Goal: Task Accomplishment & Management: Complete application form

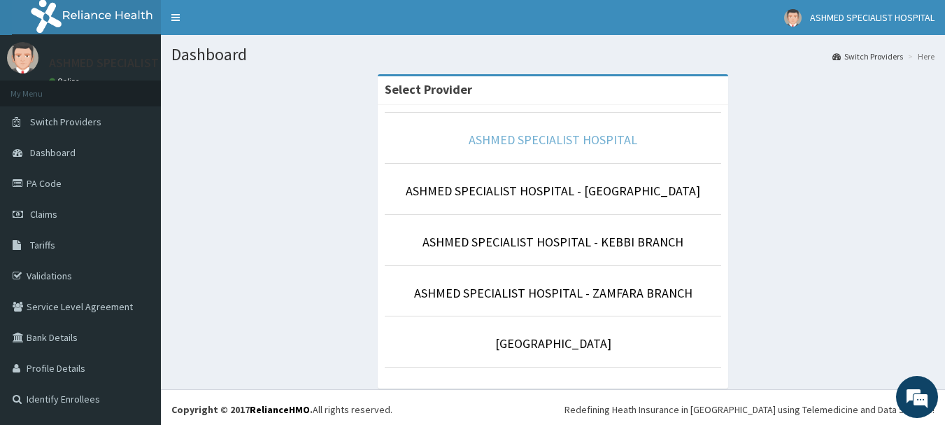
click at [575, 132] on link "ASHMED SPECIALIST HOSPITAL" at bounding box center [553, 140] width 169 height 16
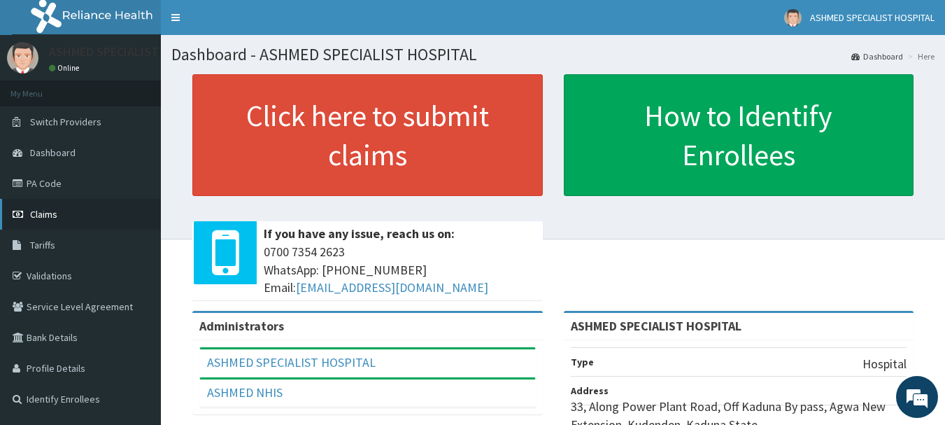
click at [50, 216] on span "Claims" at bounding box center [43, 214] width 27 height 13
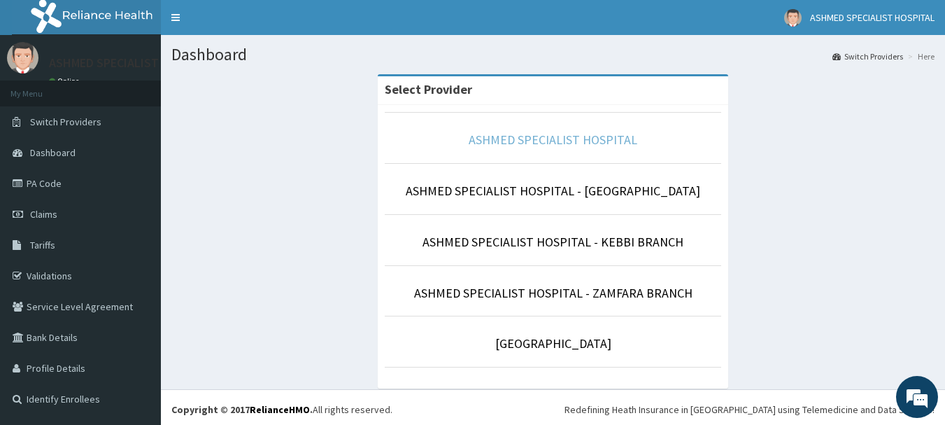
click at [573, 135] on link "ASHMED SPECIALIST HOSPITAL" at bounding box center [553, 140] width 169 height 16
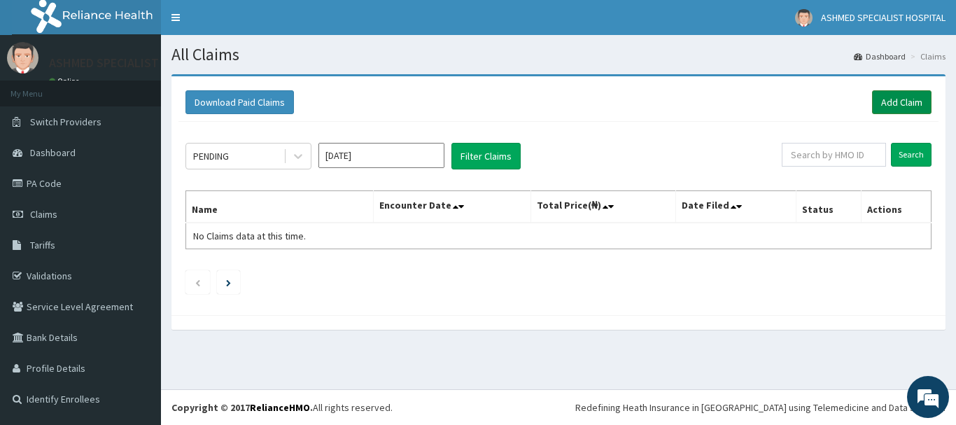
click at [891, 101] on link "Add Claim" at bounding box center [901, 102] width 59 height 24
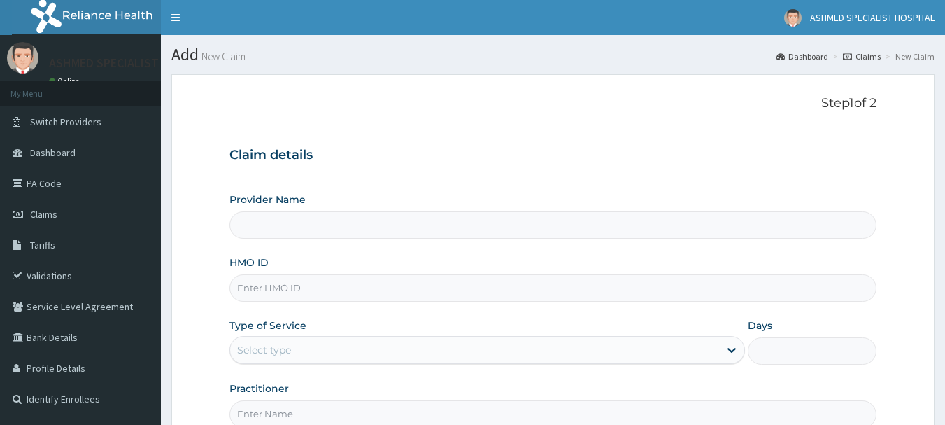
type input "ASHMED SPECIALIST HOSPITAL"
click at [315, 288] on input "HMO ID" at bounding box center [553, 287] width 648 height 27
type input "myf/10194/a"
click at [276, 343] on div "Select type" at bounding box center [264, 350] width 54 height 14
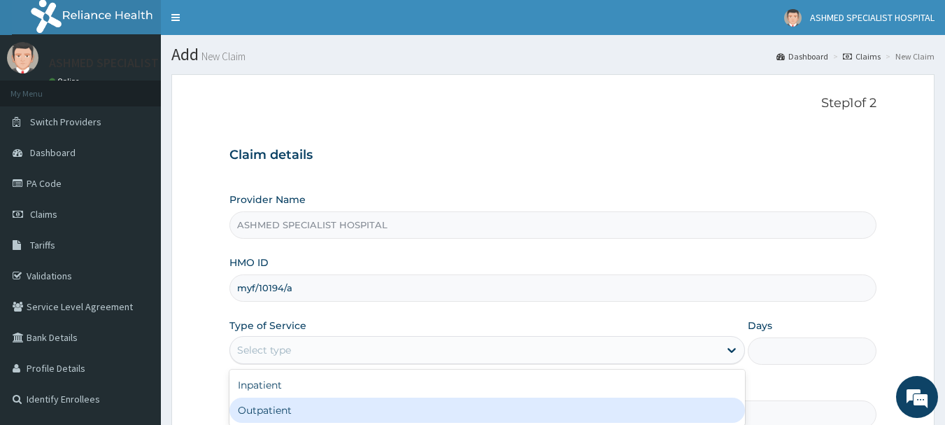
click at [261, 405] on div "Outpatient" at bounding box center [487, 409] width 516 height 25
type input "1"
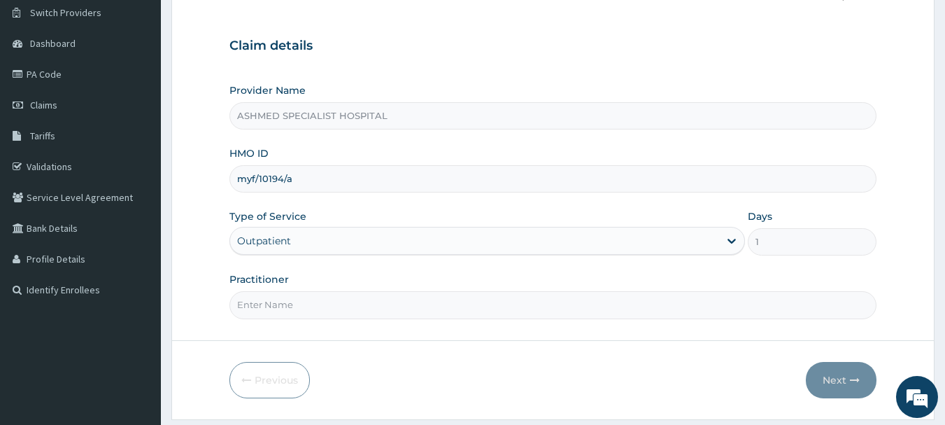
scroll to position [150, 0]
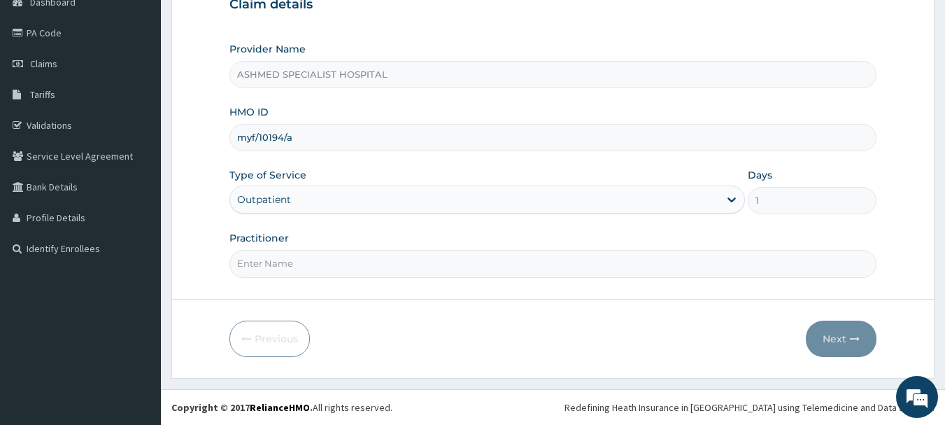
click at [263, 267] on input "Practitioner" at bounding box center [553, 263] width 648 height 27
type input "DR. THOMPSON ODESA"
click at [836, 332] on button "Next" at bounding box center [841, 338] width 71 height 36
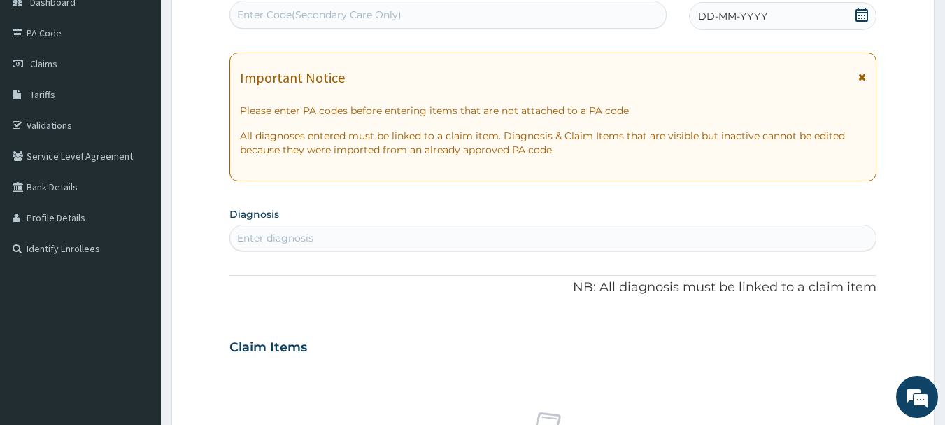
click at [821, 4] on div "DD-MM-YYYY" at bounding box center [782, 16] width 187 height 28
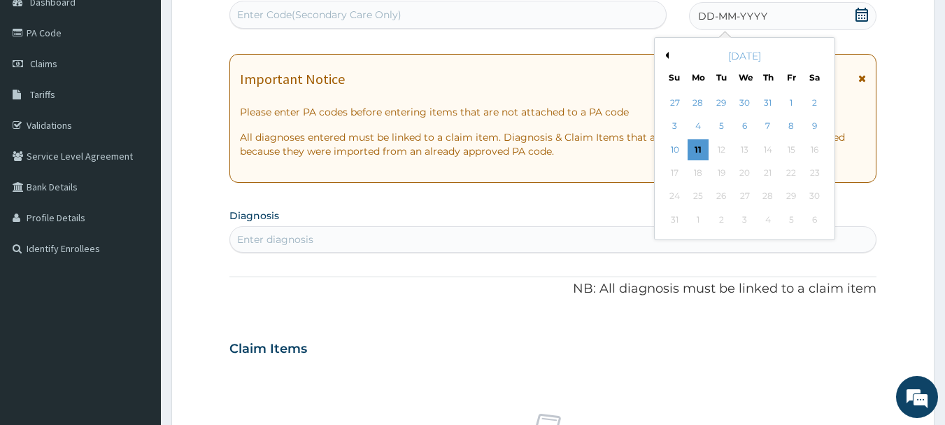
click at [666, 56] on button "Previous Month" at bounding box center [665, 55] width 7 height 7
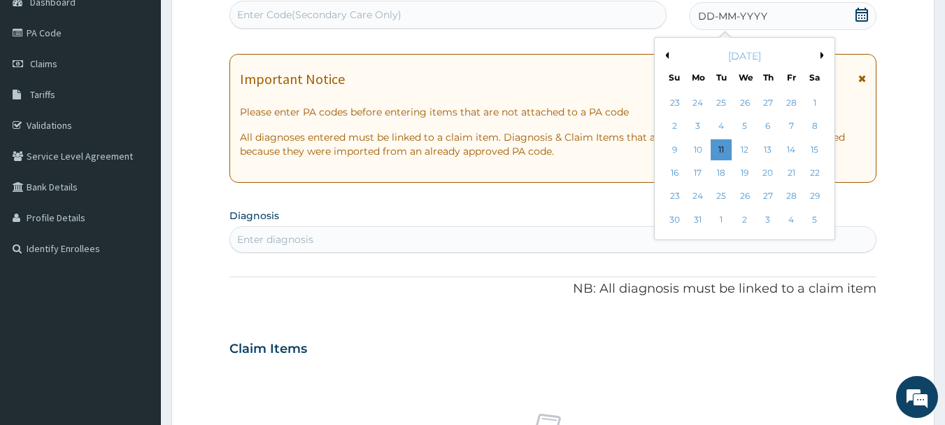
click at [666, 56] on button "Previous Month" at bounding box center [665, 55] width 7 height 7
click at [672, 199] on div "23" at bounding box center [675, 196] width 21 height 21
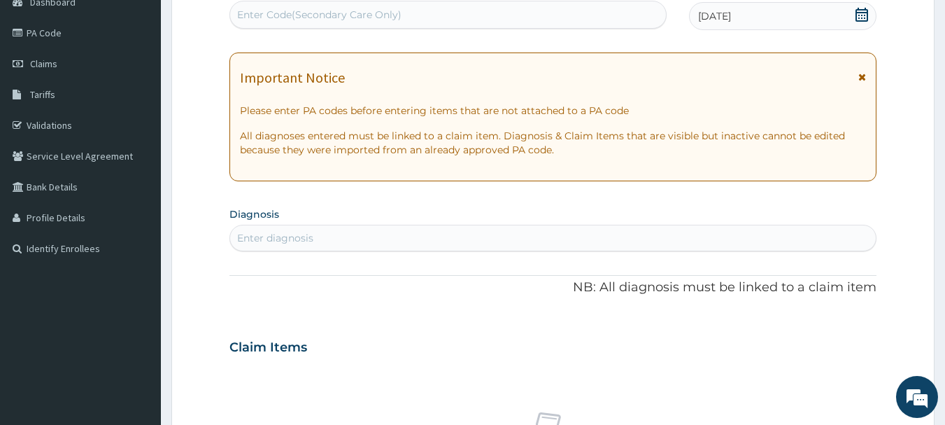
click at [273, 234] on div "Enter diagnosis" at bounding box center [275, 238] width 76 height 14
click at [264, 17] on div "Enter Code(Secondary Care Only)" at bounding box center [319, 15] width 164 height 14
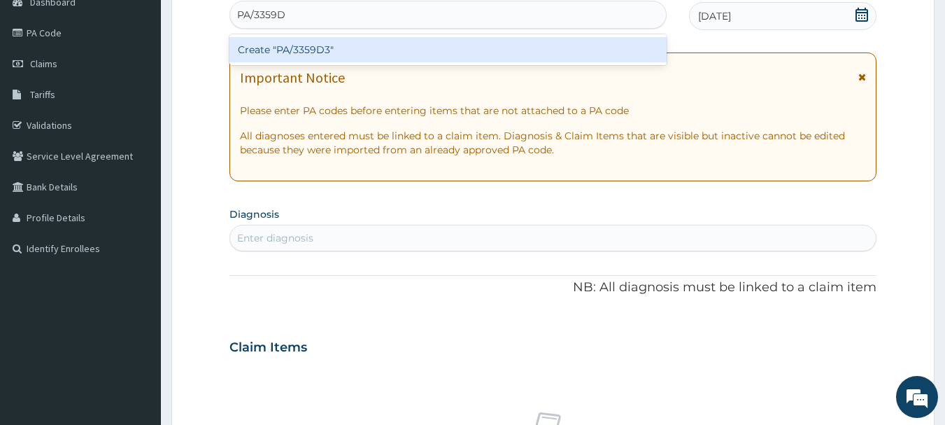
type input "PA/3359D3"
click at [278, 50] on div "Create "PA/3359D3"" at bounding box center [448, 49] width 438 height 25
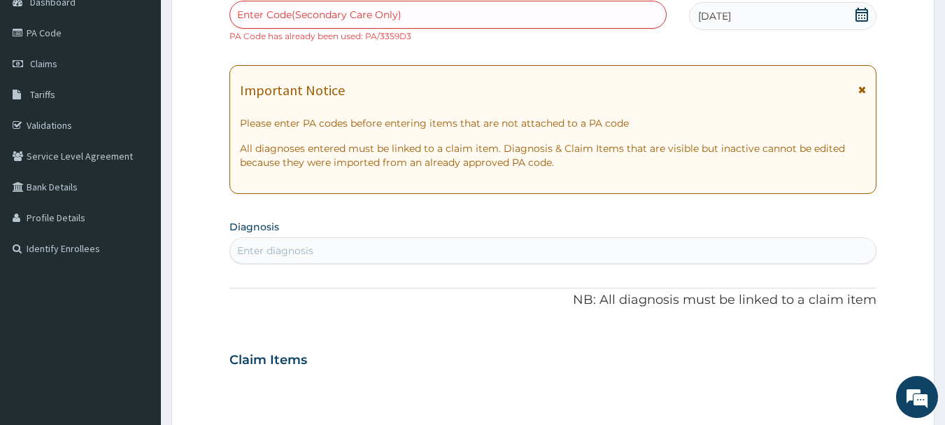
click at [861, 87] on icon at bounding box center [862, 90] width 8 height 10
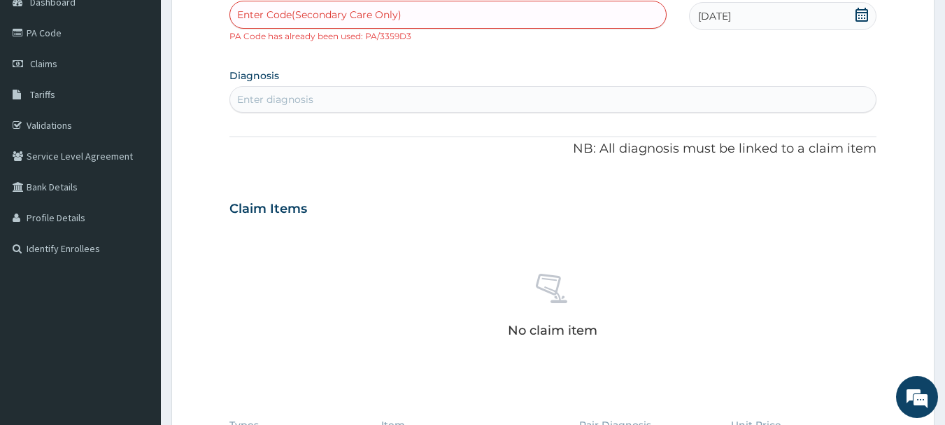
click at [723, 97] on div "Enter diagnosis" at bounding box center [553, 99] width 646 height 22
type input "gestation"
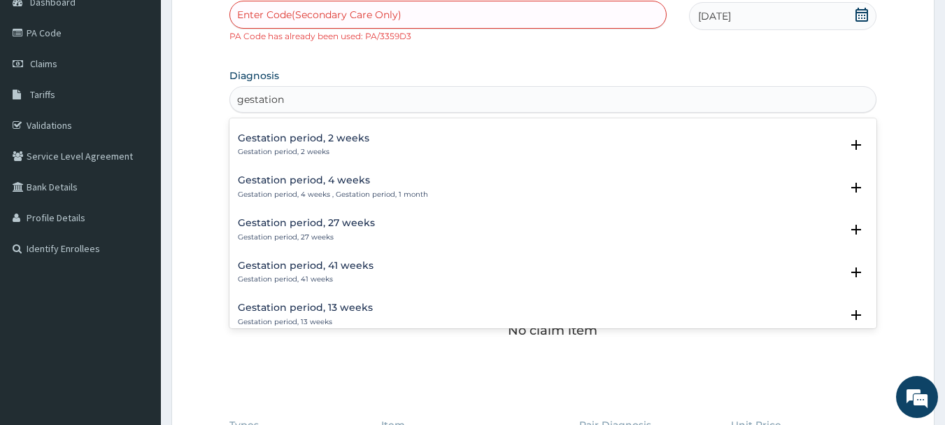
scroll to position [989, 0]
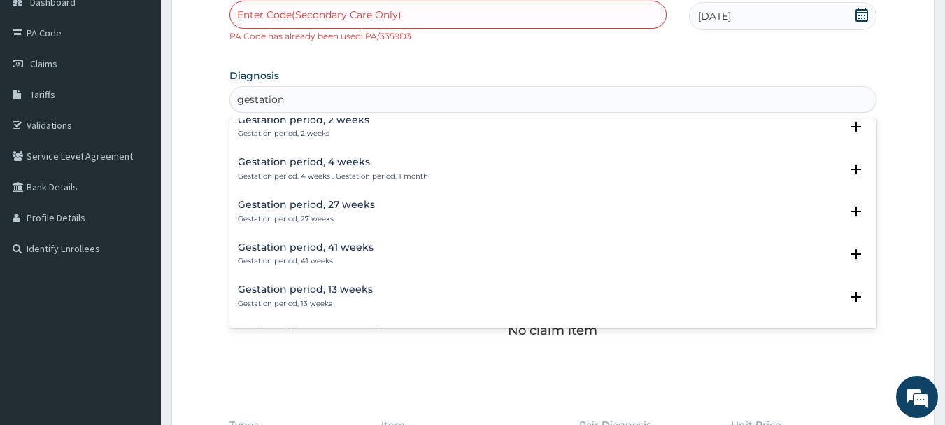
click at [284, 220] on p "Gestation period, 27 weeks" at bounding box center [306, 219] width 137 height 10
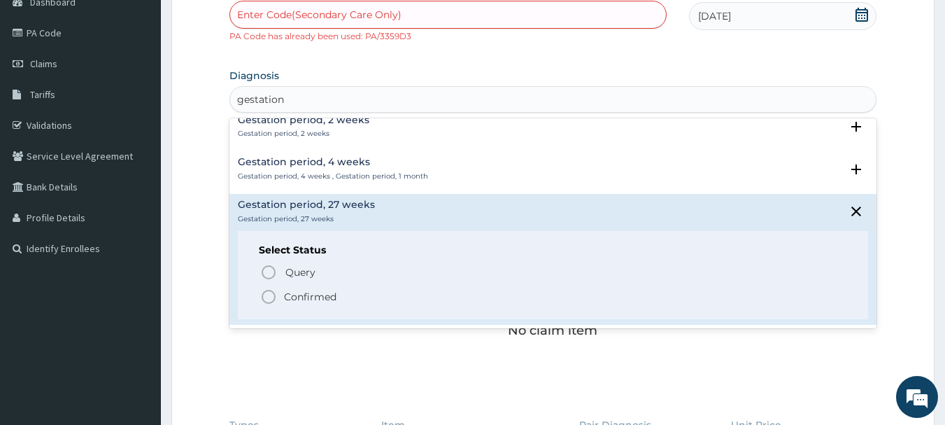
click at [267, 297] on icon "status option filled" at bounding box center [268, 296] width 17 height 17
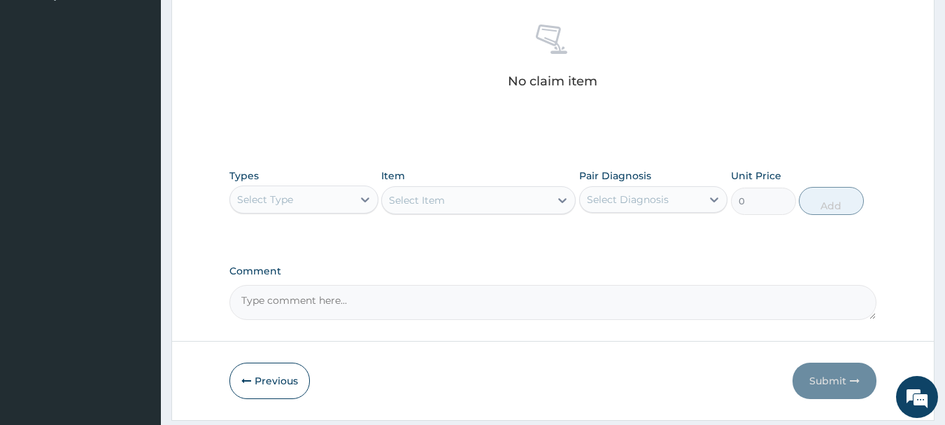
scroll to position [410, 0]
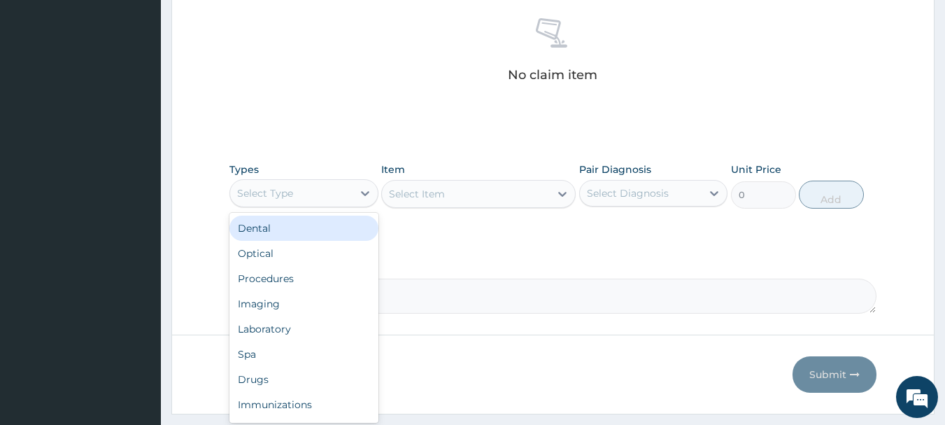
click at [349, 190] on div "Select Type" at bounding box center [291, 193] width 122 height 22
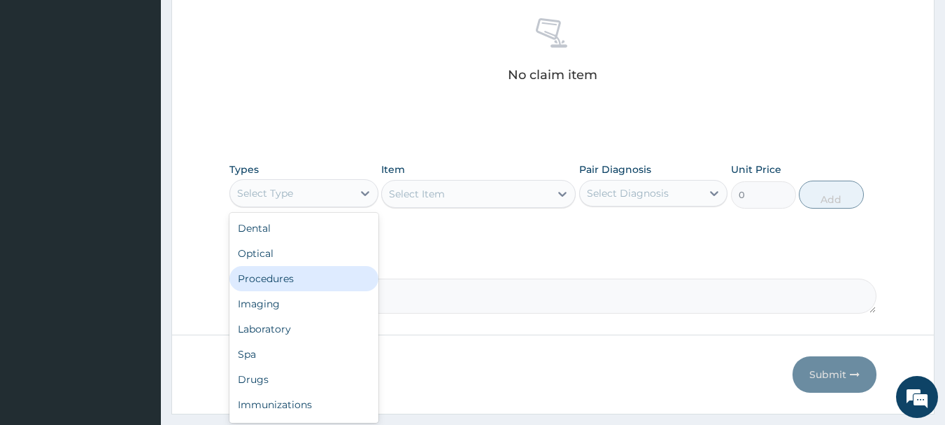
click at [284, 274] on div "Procedures" at bounding box center [303, 278] width 149 height 25
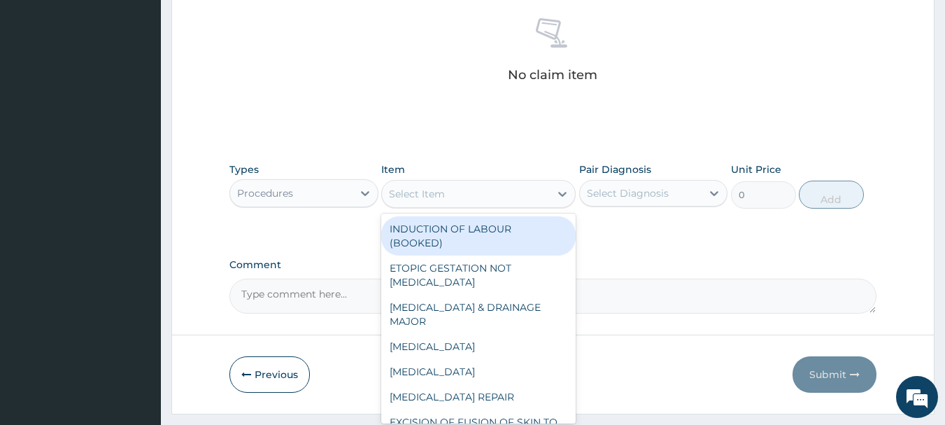
click at [507, 206] on div "Select Item" at bounding box center [478, 194] width 194 height 28
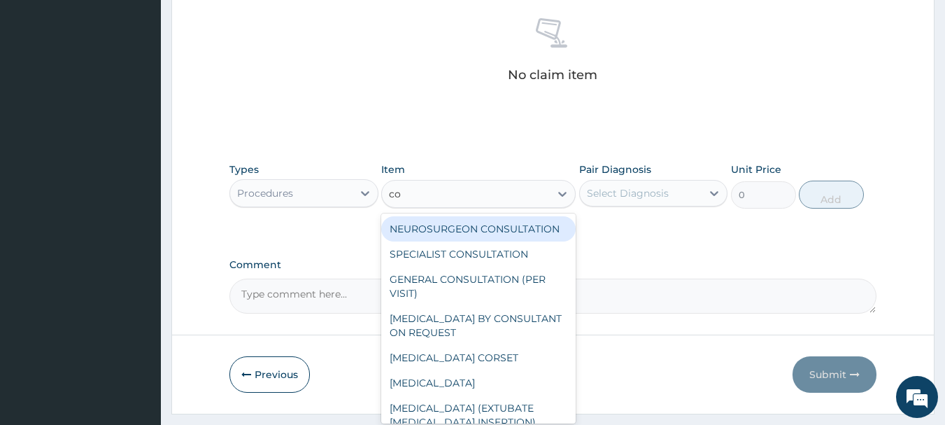
type input "con"
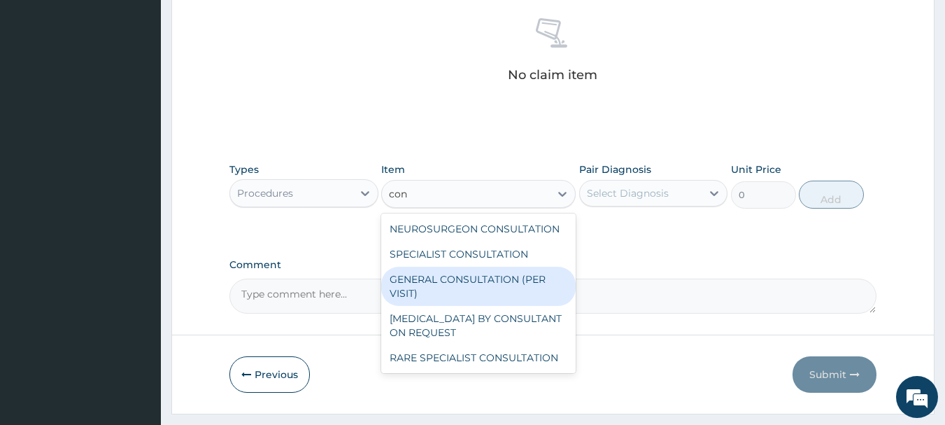
click at [474, 277] on div "GENERAL CONSULTATION (PER VISIT)" at bounding box center [478, 286] width 194 height 39
type input "2000"
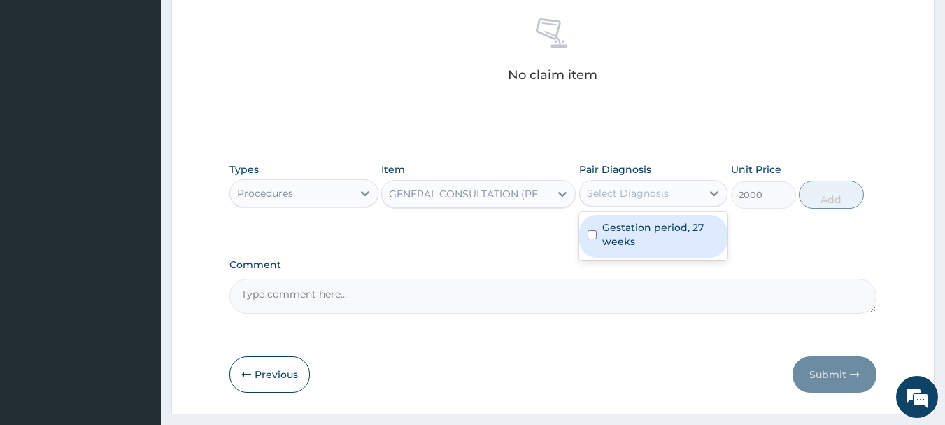
click at [612, 186] on div "Select Diagnosis" at bounding box center [628, 193] width 82 height 14
click at [607, 232] on label "Gestation period, 27 weeks" at bounding box center [661, 234] width 118 height 28
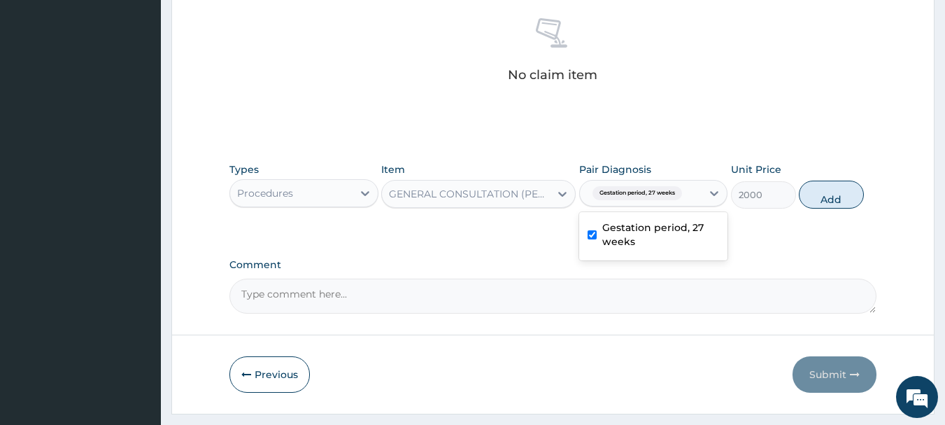
checkbox input "true"
click at [811, 195] on button "Add" at bounding box center [831, 194] width 65 height 28
type input "0"
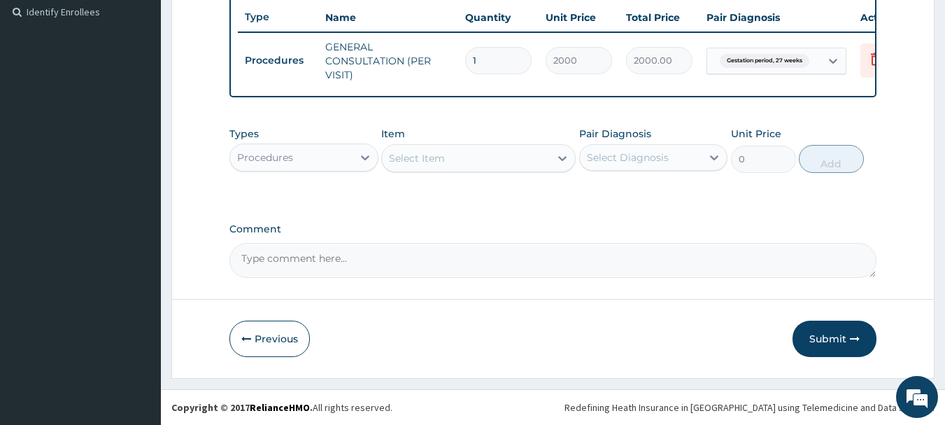
scroll to position [397, 0]
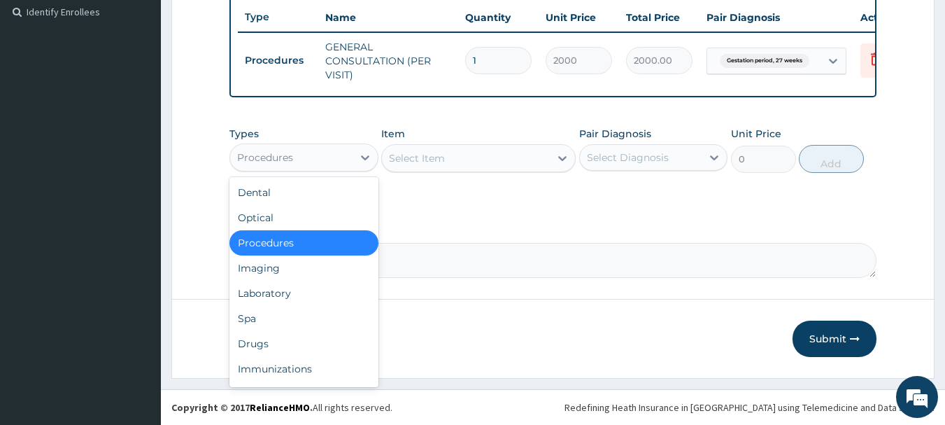
click at [308, 160] on div "Procedures" at bounding box center [291, 157] width 122 height 22
click at [290, 297] on div "Laboratory" at bounding box center [303, 293] width 149 height 25
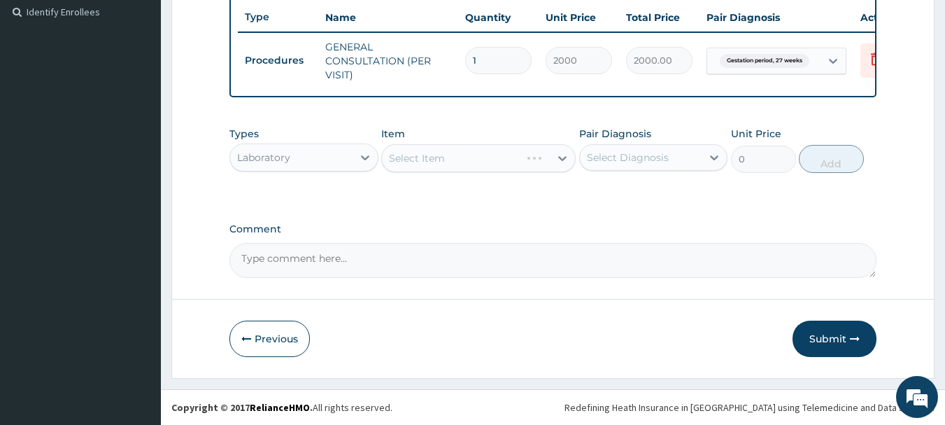
click at [458, 150] on div "Select Item" at bounding box center [478, 158] width 194 height 28
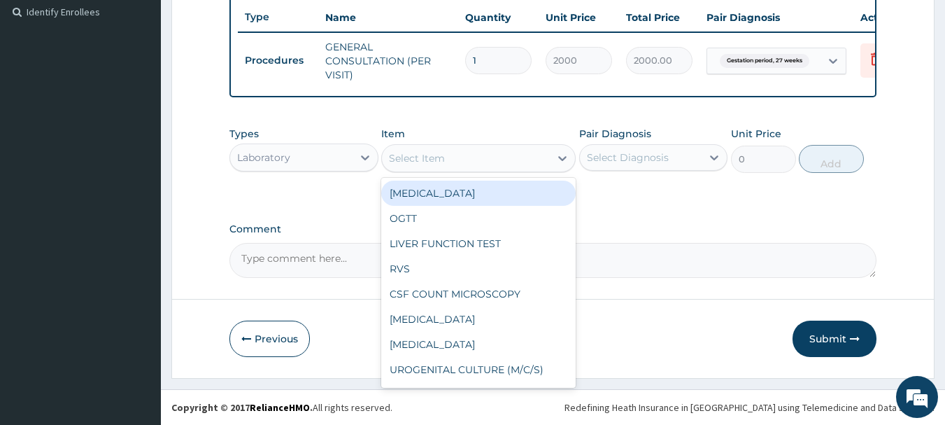
click at [475, 155] on div "Select Item" at bounding box center [466, 158] width 168 height 22
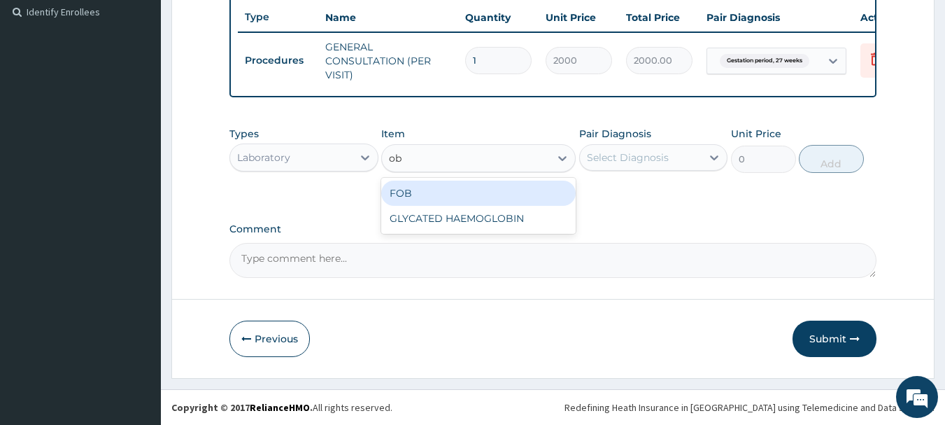
type input "o"
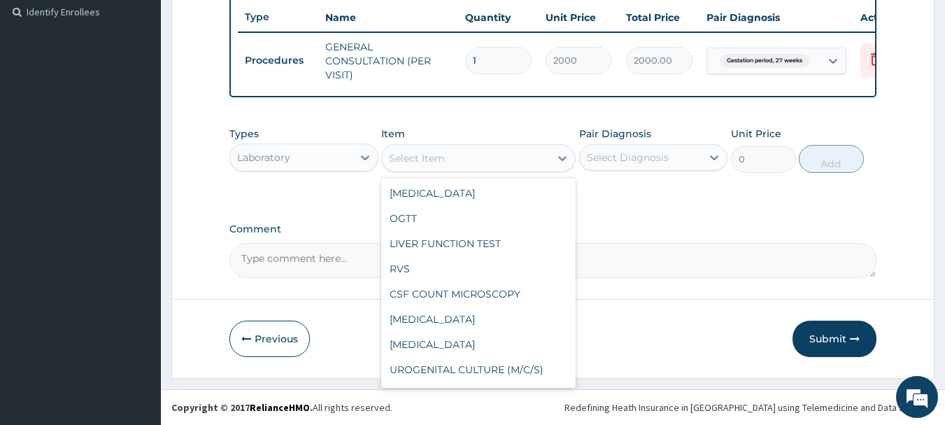
click at [345, 159] on div "Laboratory" at bounding box center [291, 157] width 122 height 22
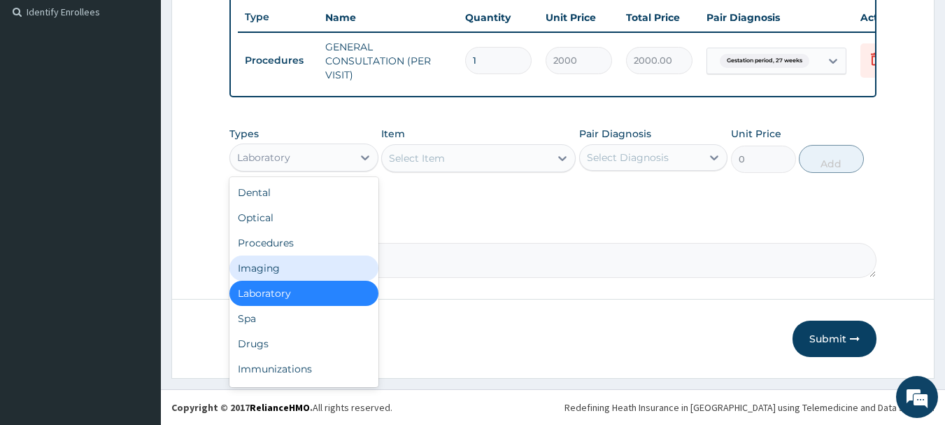
click at [267, 273] on div "Imaging" at bounding box center [303, 267] width 149 height 25
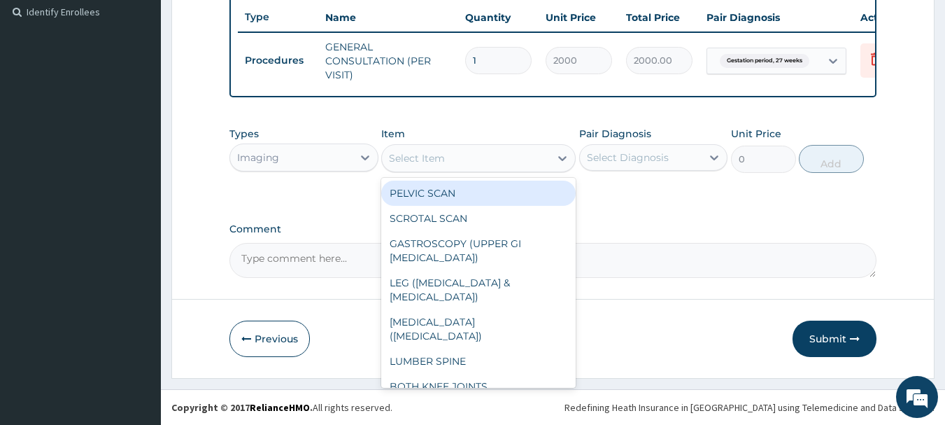
click at [502, 156] on div "Select Item" at bounding box center [466, 158] width 168 height 22
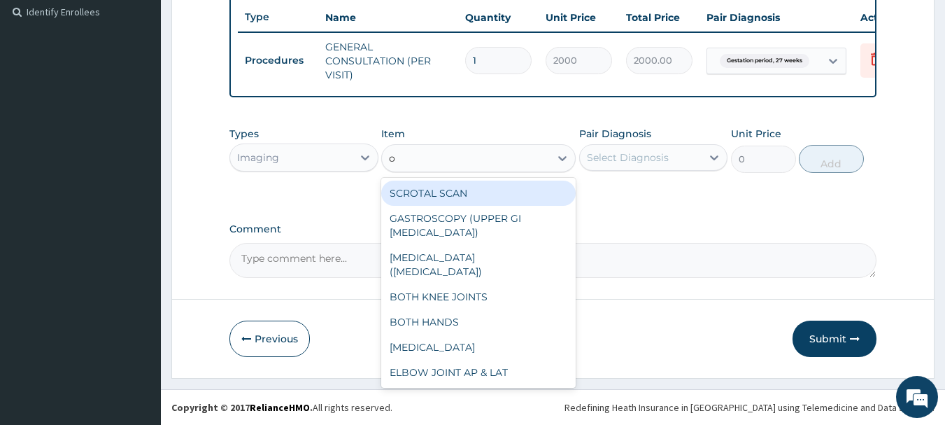
type input "ob"
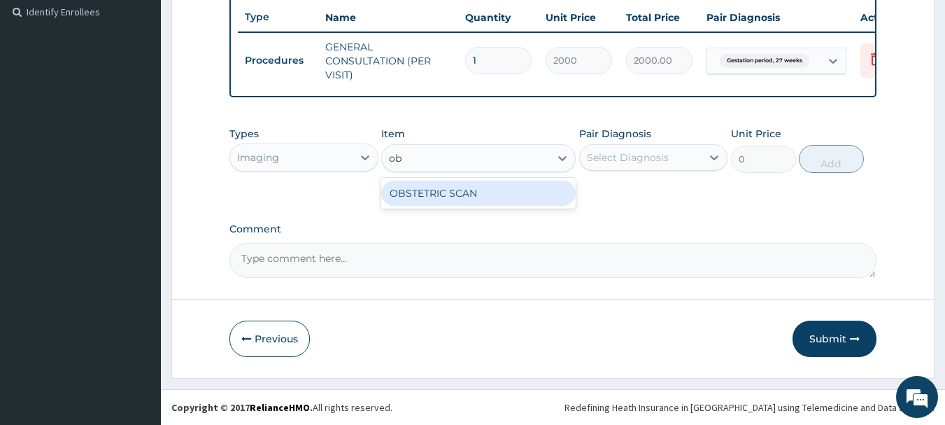
click at [476, 192] on div "OBSTETRIC SCAN" at bounding box center [478, 192] width 194 height 25
type input "3000"
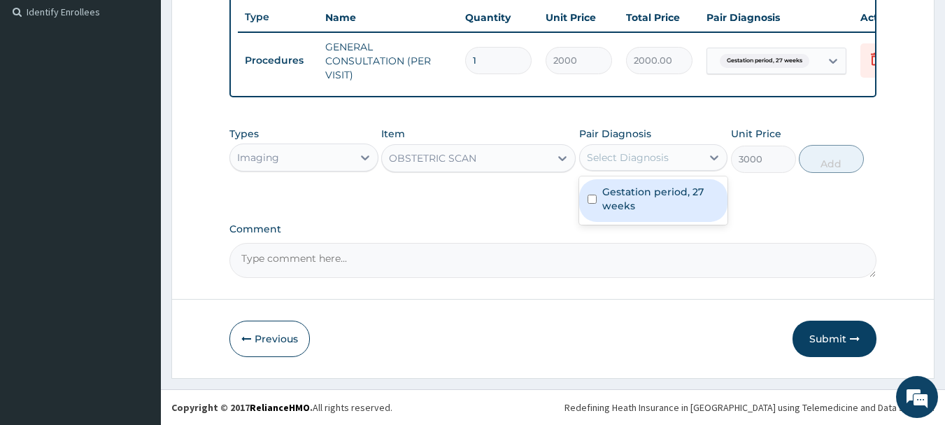
click at [610, 161] on div "Select Diagnosis" at bounding box center [628, 157] width 82 height 14
click at [602, 201] on label "Gestation period, 27 weeks" at bounding box center [661, 199] width 118 height 28
checkbox input "true"
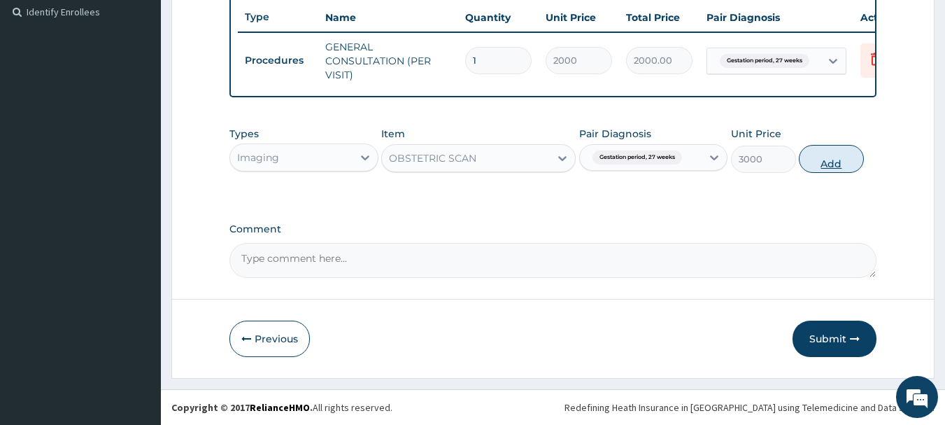
click at [814, 158] on button "Add" at bounding box center [831, 159] width 65 height 28
type input "0"
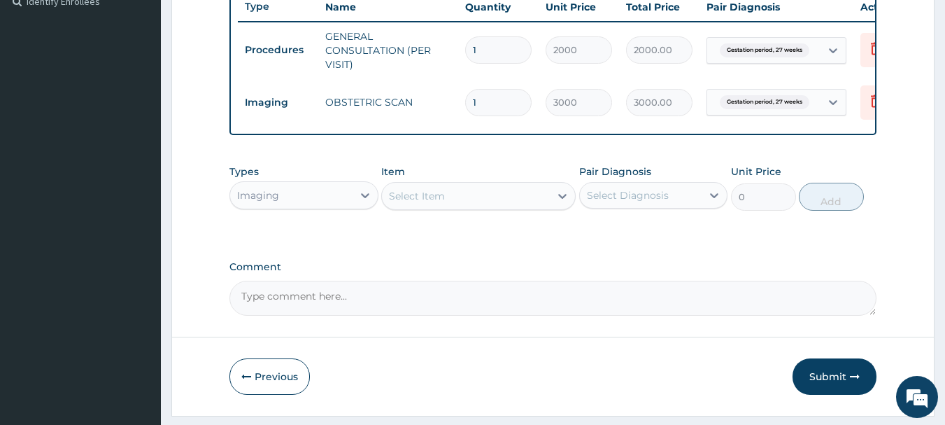
click at [302, 311] on textarea "Comment" at bounding box center [553, 298] width 648 height 35
type textarea "p"
type textarea "PA/3359D3"
click at [826, 385] on button "Submit" at bounding box center [835, 376] width 84 height 36
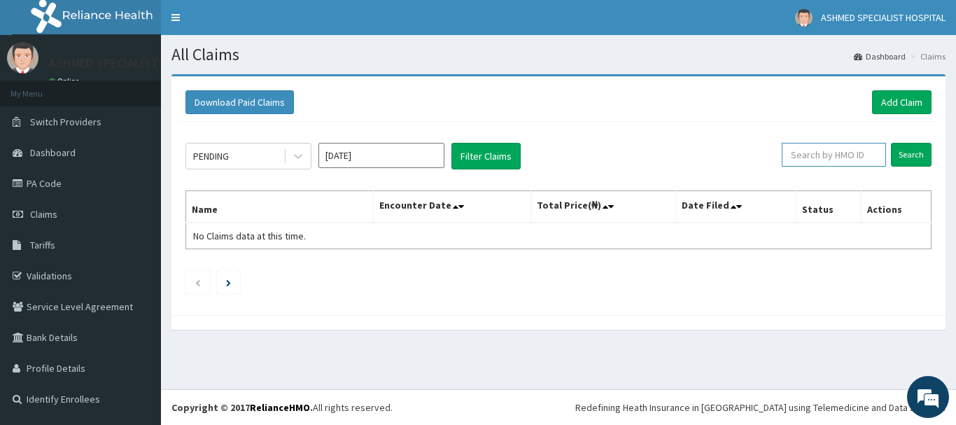
click at [836, 154] on input "text" at bounding box center [833, 155] width 104 height 24
type input "MYF/10194/A"
click at [907, 150] on input "Search" at bounding box center [911, 155] width 41 height 24
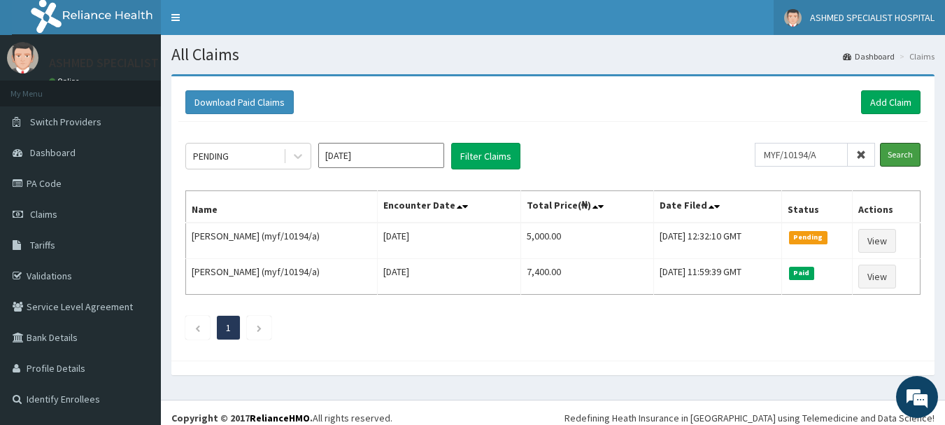
click at [880, 143] on input "Search" at bounding box center [900, 155] width 41 height 24
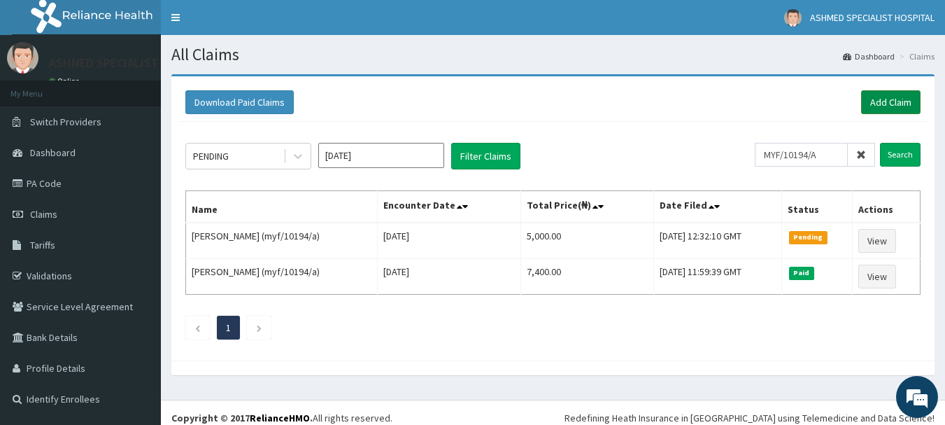
click at [878, 96] on link "Add Claim" at bounding box center [890, 102] width 59 height 24
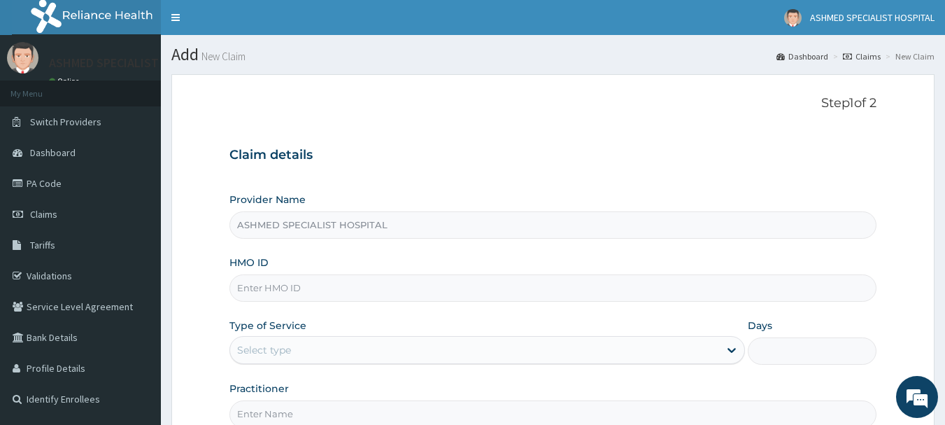
click at [332, 297] on input "HMO ID" at bounding box center [553, 287] width 648 height 27
type input "MYD/10072/A"
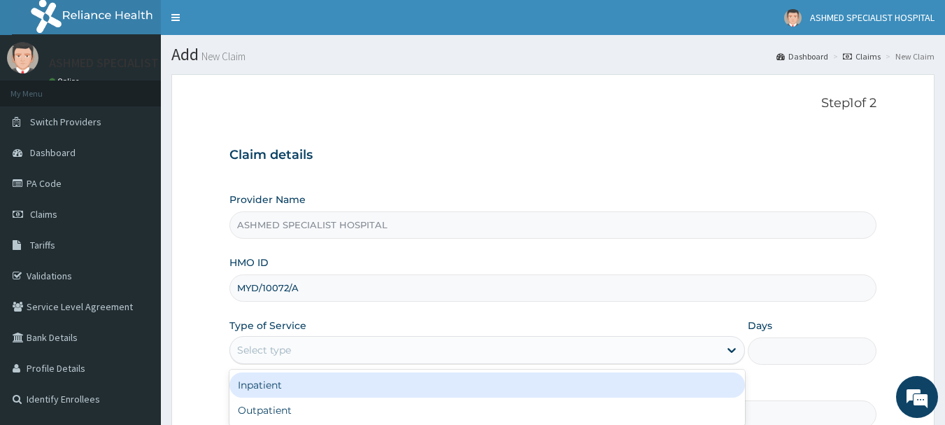
click at [275, 352] on div "Select type" at bounding box center [264, 350] width 54 height 14
click at [262, 381] on div "Inpatient" at bounding box center [487, 384] width 516 height 25
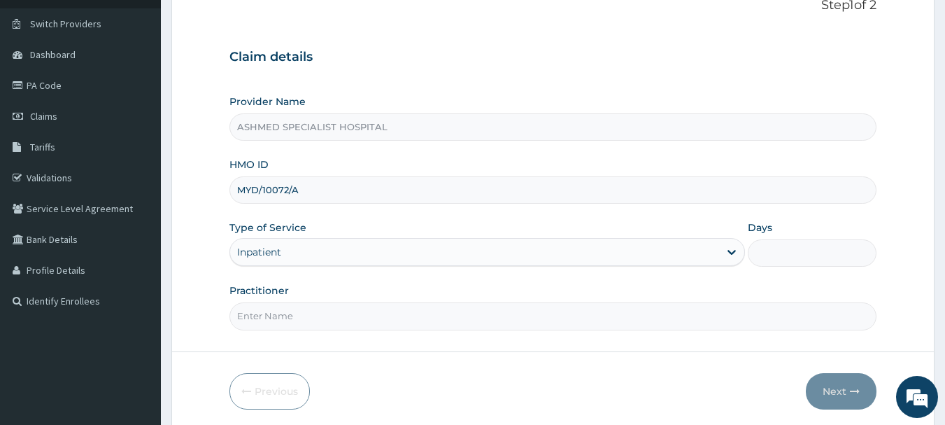
scroll to position [150, 0]
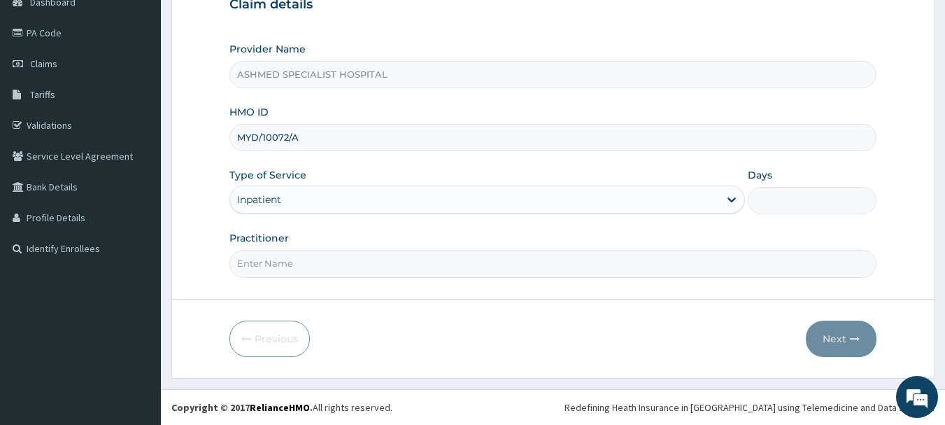
click at [274, 276] on input "Practitioner" at bounding box center [553, 263] width 648 height 27
type input "[PERSON_NAME][DATE]"
click at [799, 202] on input "Days" at bounding box center [812, 200] width 129 height 27
type input "2"
click at [832, 334] on button "Next" at bounding box center [841, 338] width 71 height 36
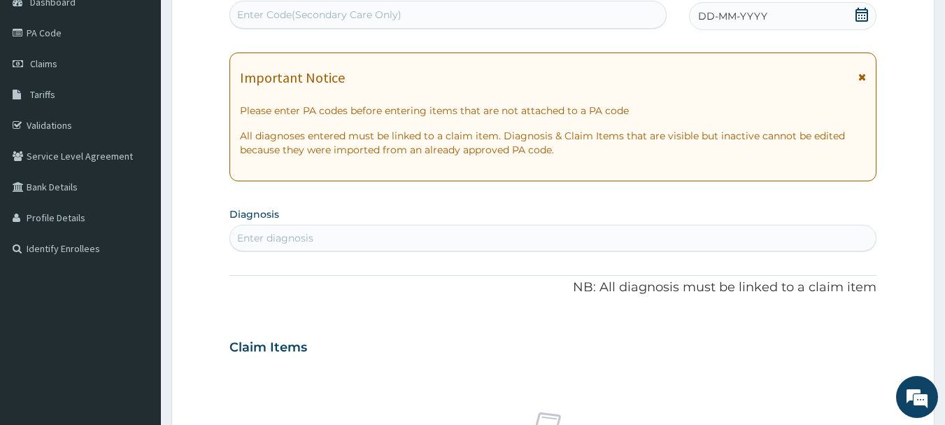
click at [863, 8] on icon at bounding box center [862, 15] width 14 height 14
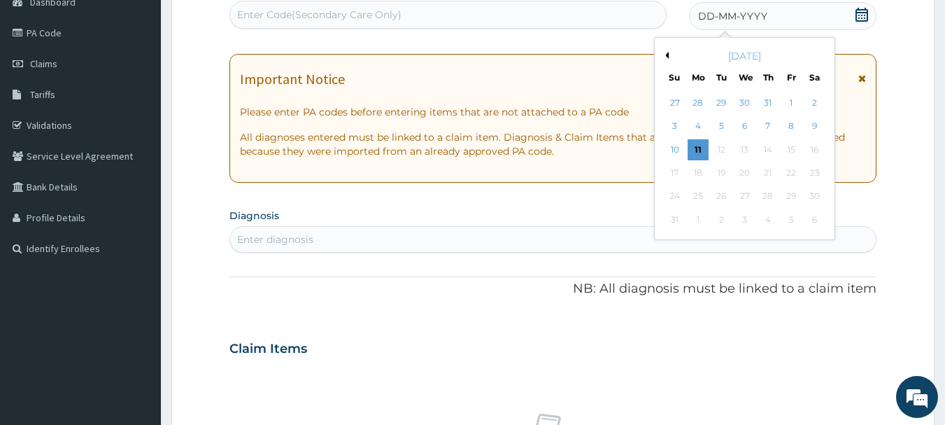
click at [668, 58] on button "Previous Month" at bounding box center [665, 55] width 7 height 7
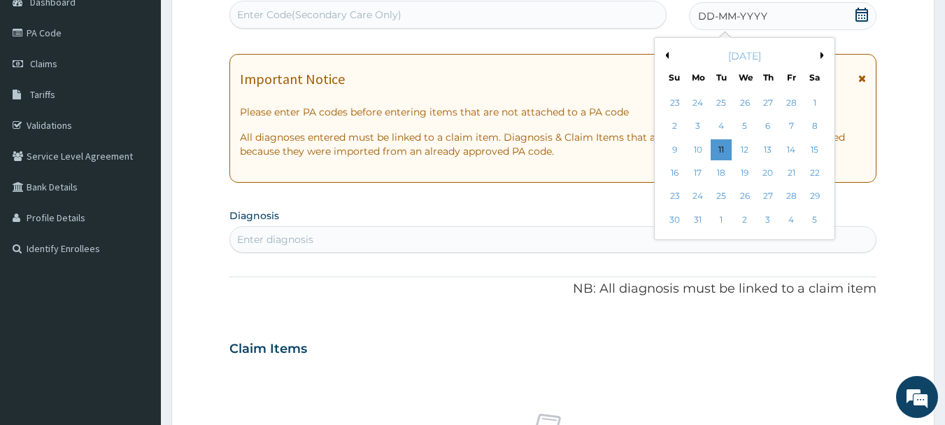
click at [668, 58] on button "Previous Month" at bounding box center [665, 55] width 7 height 7
click at [823, 55] on button "Next Month" at bounding box center [824, 55] width 7 height 7
click at [823, 56] on button "Next Month" at bounding box center [824, 55] width 7 height 7
click at [667, 56] on button "Previous Month" at bounding box center [665, 55] width 7 height 7
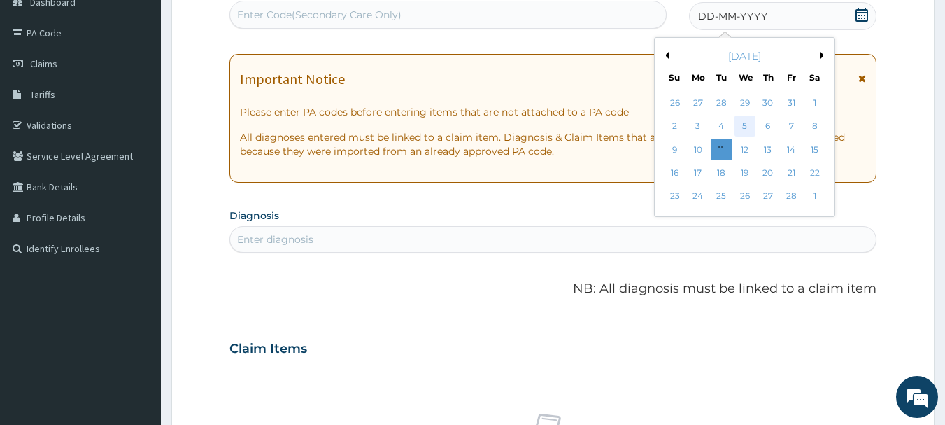
click at [741, 120] on div "5" at bounding box center [745, 126] width 21 height 21
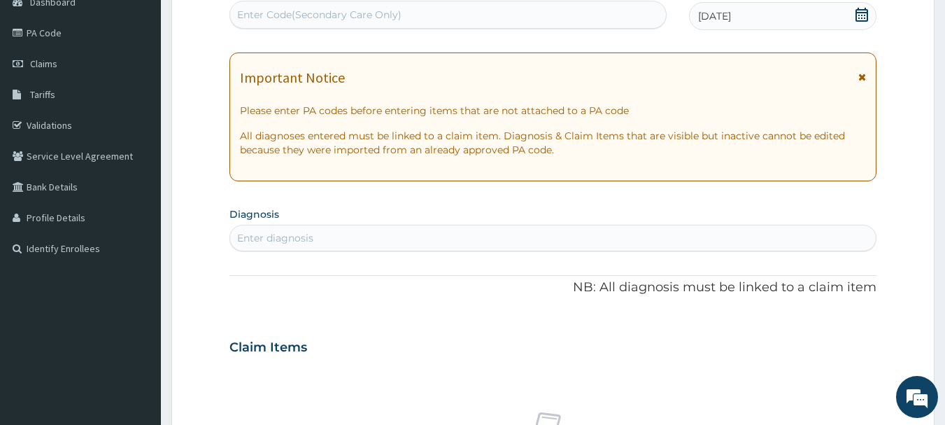
click at [461, 8] on div "Enter Code(Secondary Care Only)" at bounding box center [448, 14] width 437 height 22
type input "PA/000AC2"
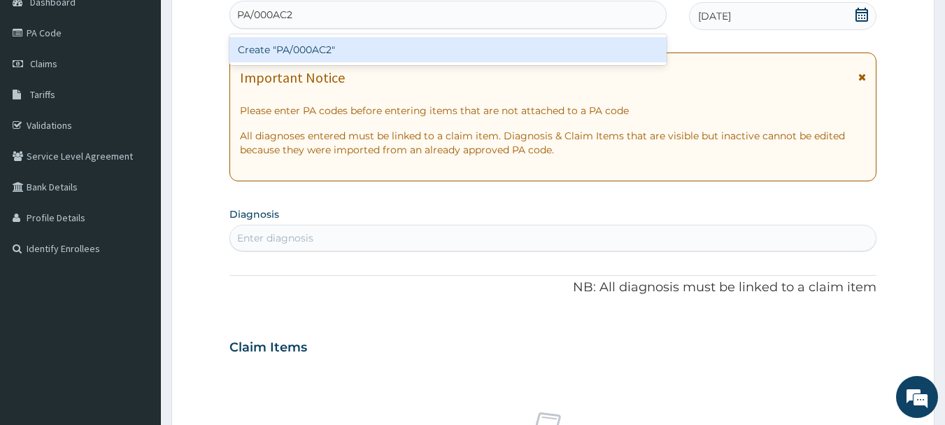
click at [452, 44] on div "Create "PA/000AC2"" at bounding box center [448, 49] width 438 height 25
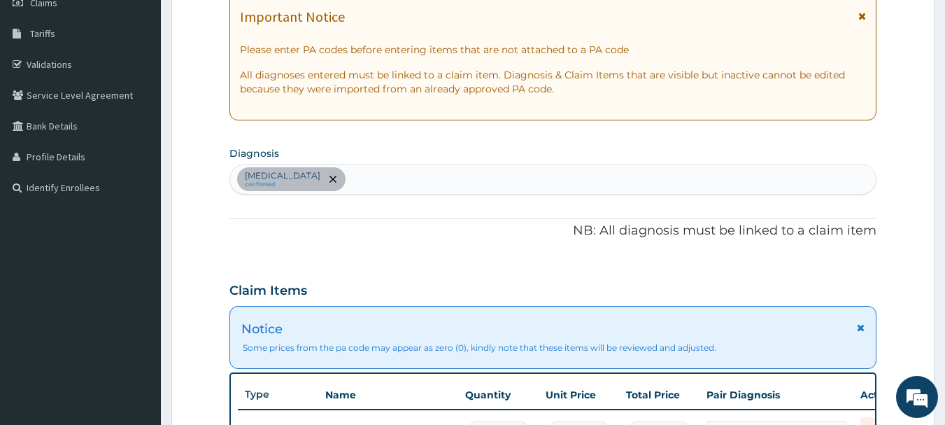
scroll to position [215, 0]
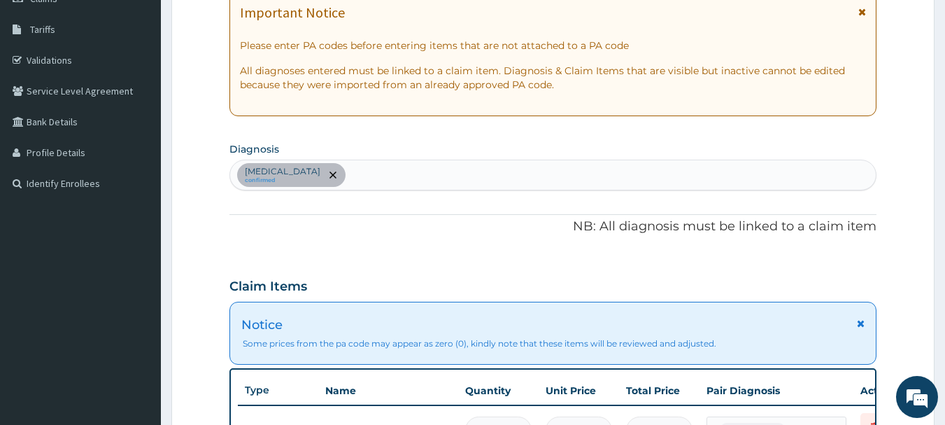
click at [486, 171] on div "[MEDICAL_DATA] confirmed" at bounding box center [553, 174] width 646 height 29
type input "[MEDICAL_DATA]"
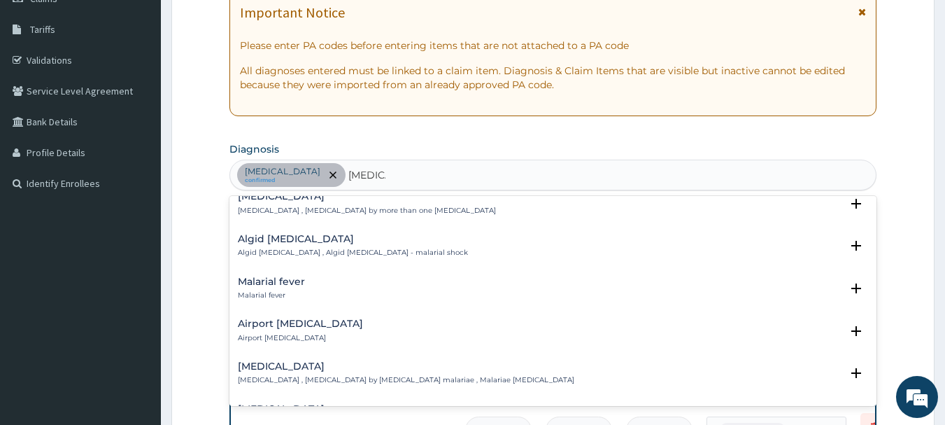
scroll to position [168, 0]
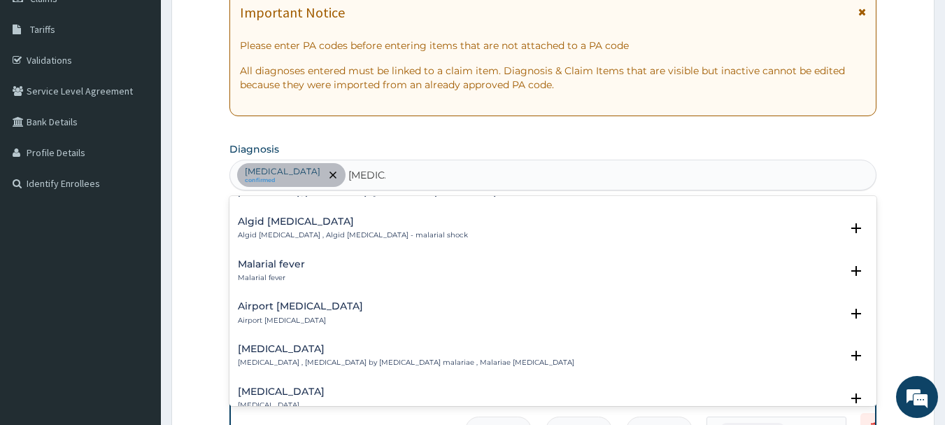
click at [262, 259] on h4 "Malarial fever" at bounding box center [271, 264] width 67 height 10
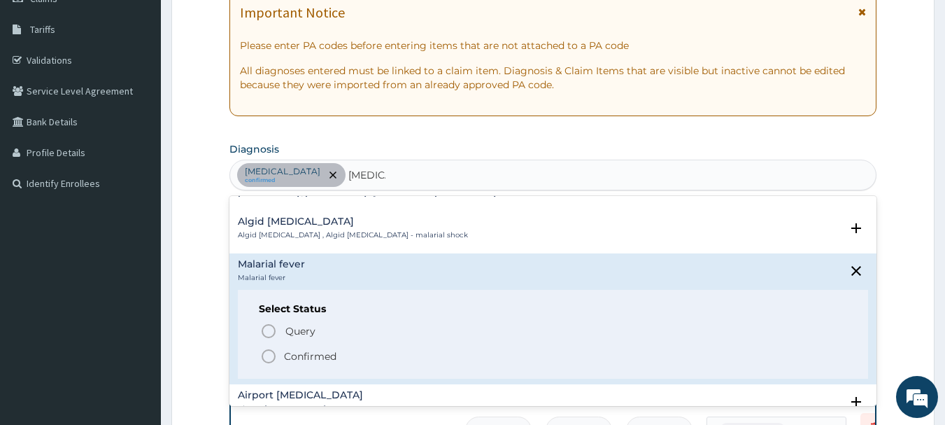
click at [285, 350] on p "Confirmed" at bounding box center [310, 356] width 52 height 14
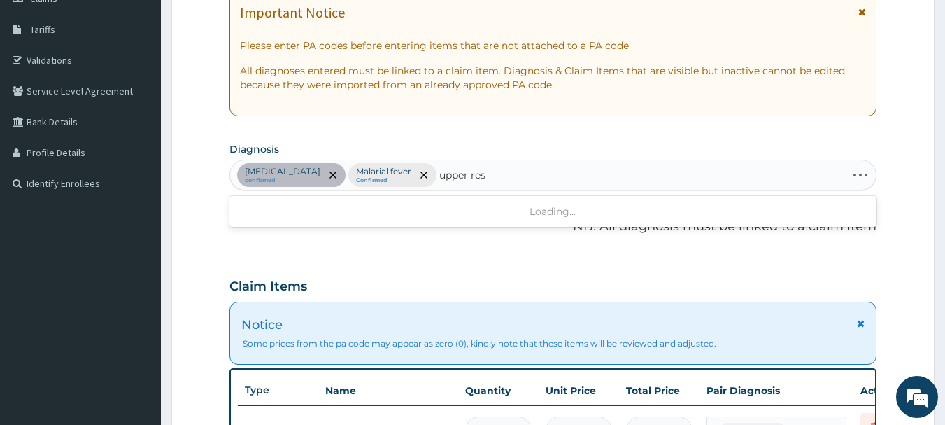
type input "upper resp"
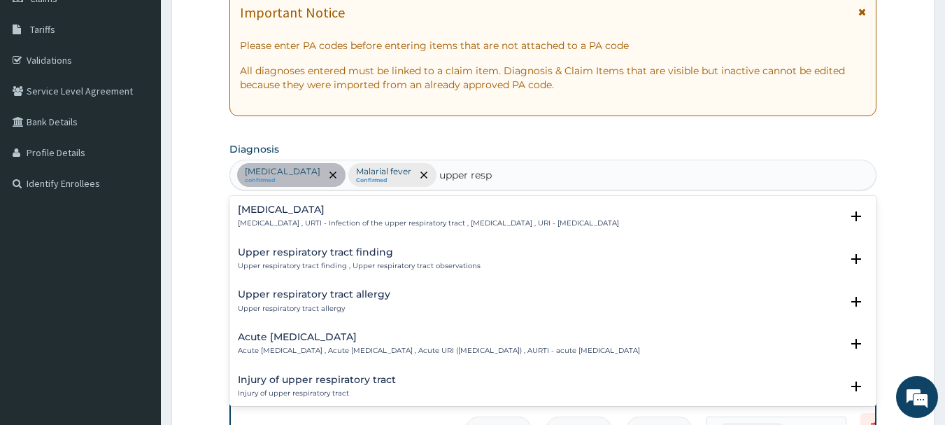
click at [323, 210] on h4 "[MEDICAL_DATA]" at bounding box center [428, 209] width 381 height 10
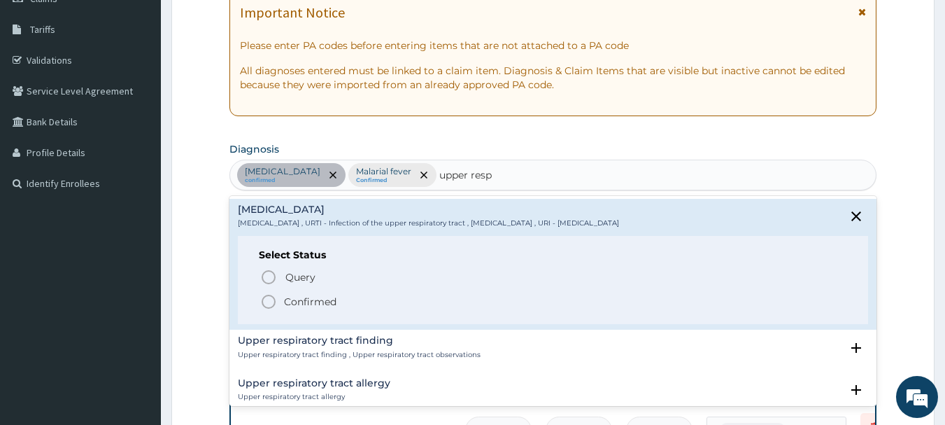
click at [305, 302] on p "Confirmed" at bounding box center [310, 302] width 52 height 14
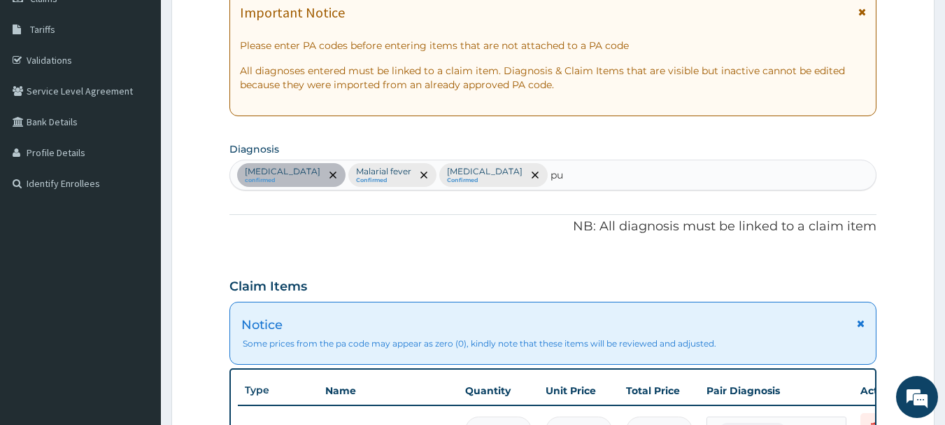
type input "pud"
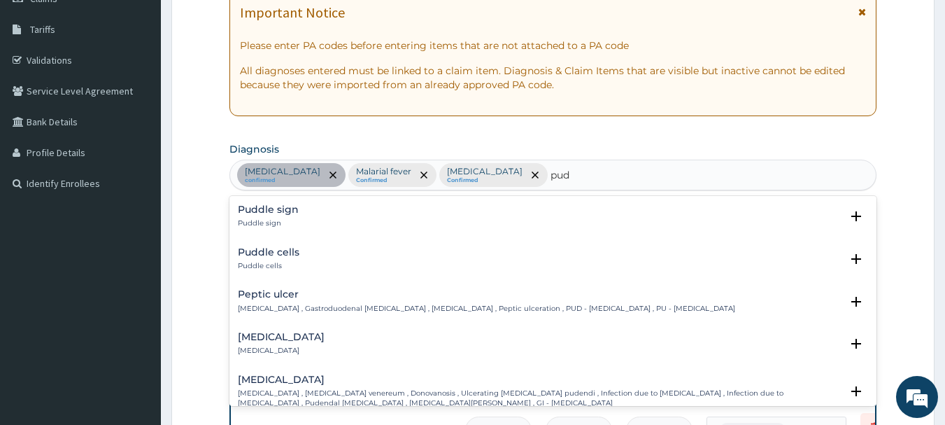
click at [264, 295] on h4 "Peptic ulcer" at bounding box center [486, 294] width 497 height 10
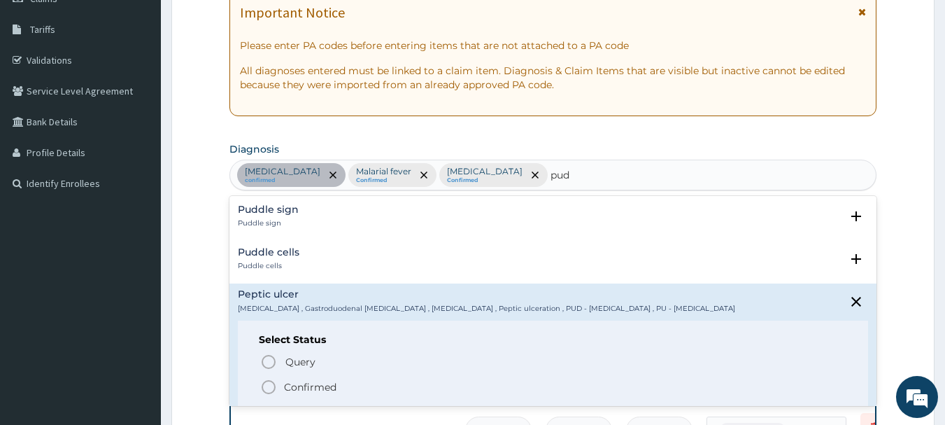
click at [268, 381] on icon "status option filled" at bounding box center [268, 386] width 17 height 17
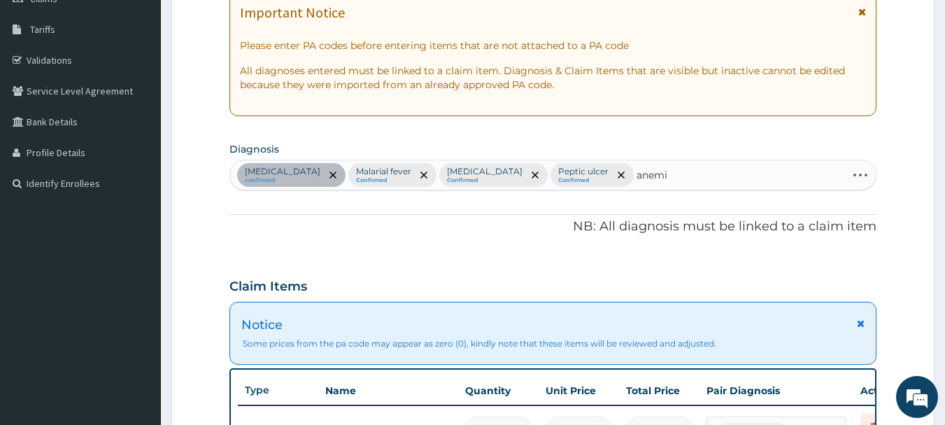
type input "[MEDICAL_DATA]"
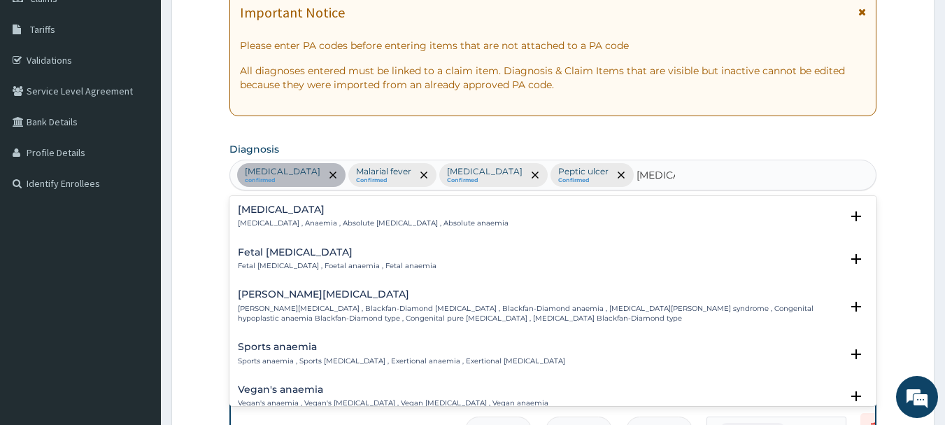
click at [273, 208] on h4 "[MEDICAL_DATA]" at bounding box center [373, 209] width 271 height 10
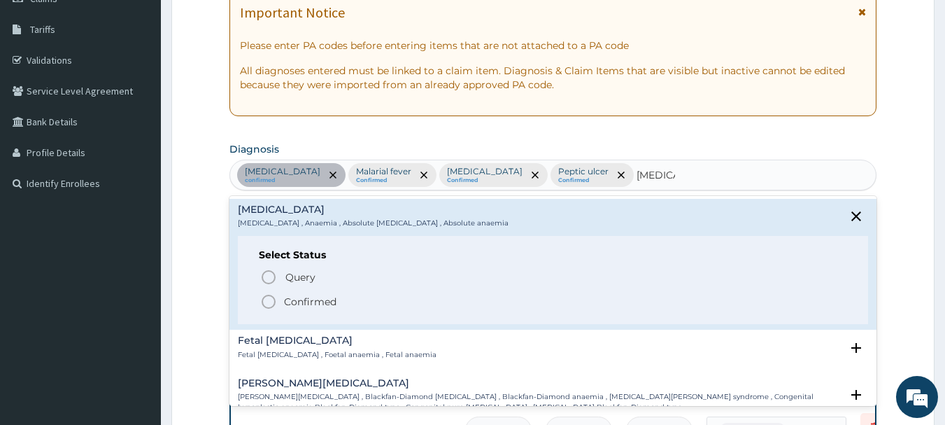
click at [284, 299] on p "Confirmed" at bounding box center [310, 302] width 52 height 14
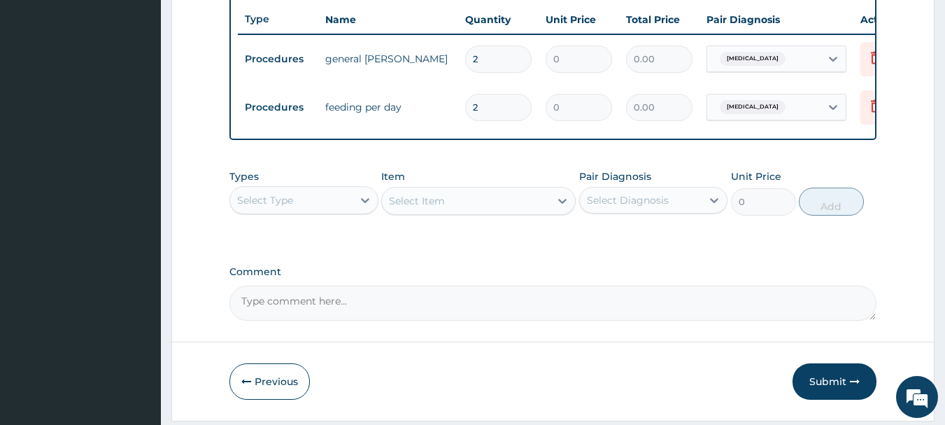
scroll to position [588, 0]
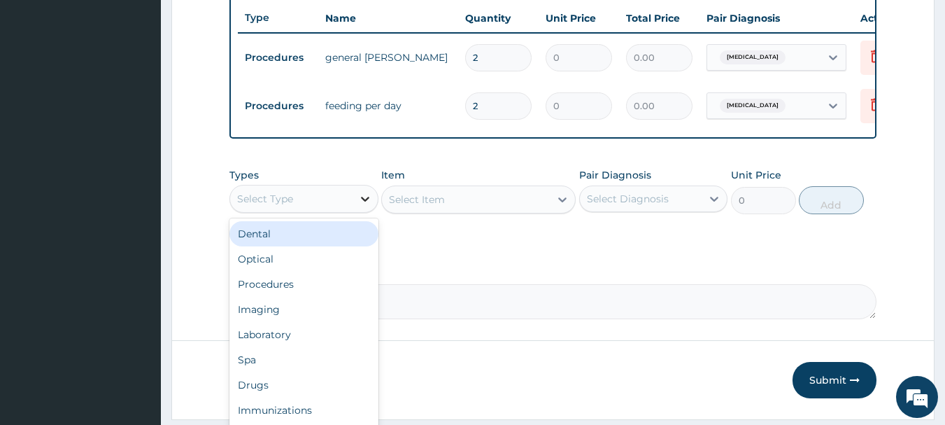
click at [359, 206] on icon at bounding box center [365, 199] width 14 height 14
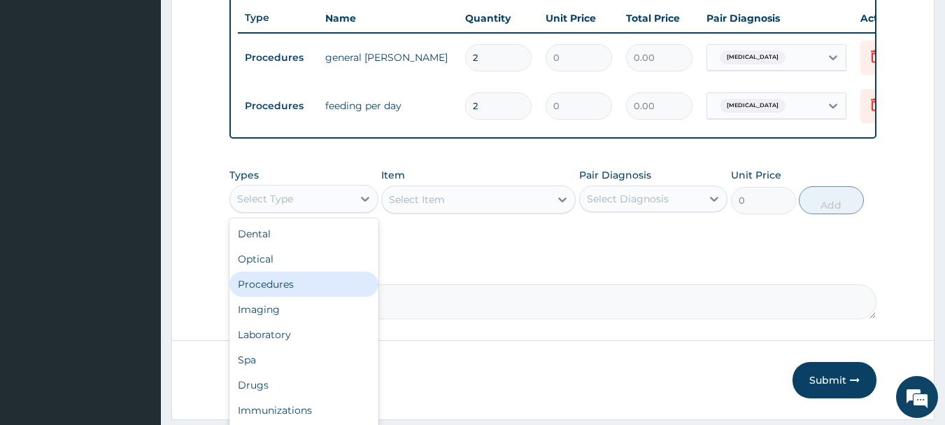
click at [278, 290] on div "Procedures" at bounding box center [303, 283] width 149 height 25
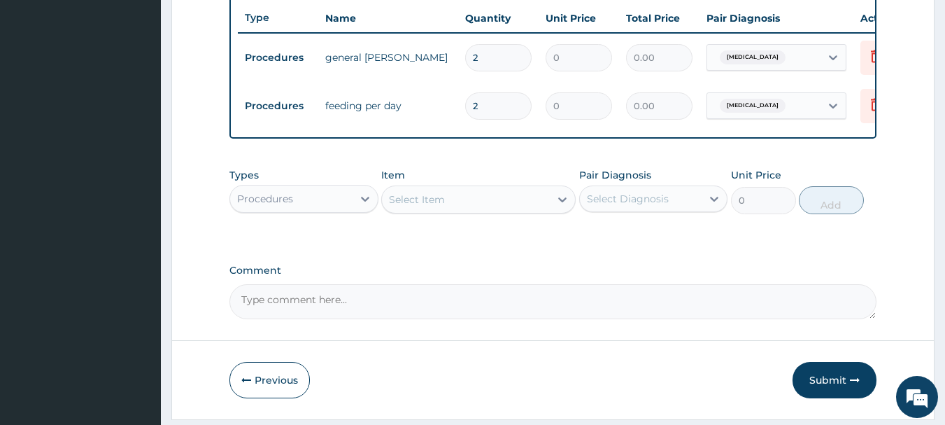
click at [532, 207] on div "Select Item" at bounding box center [466, 199] width 168 height 22
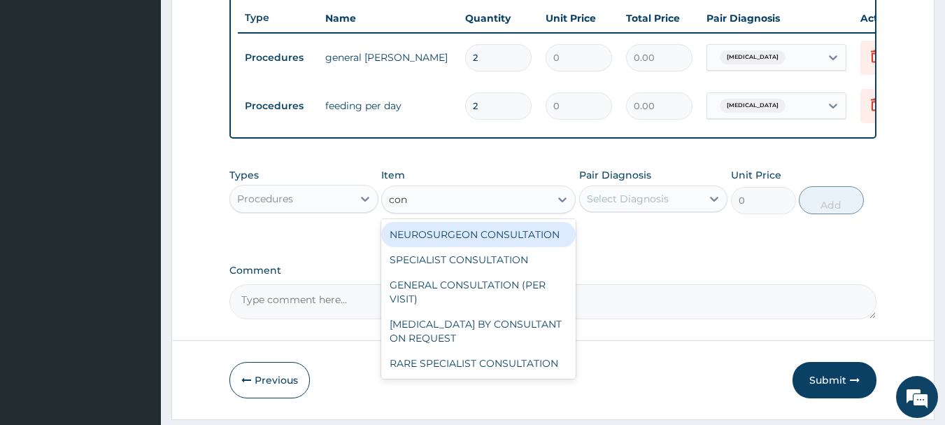
type input "cons"
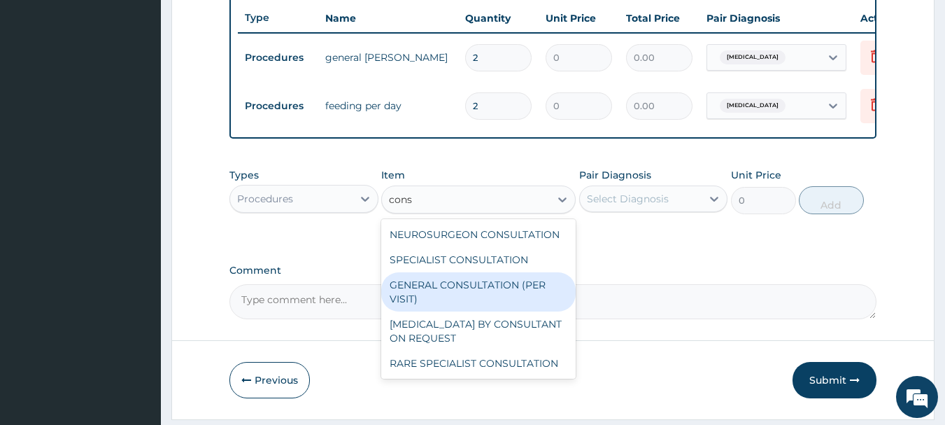
click at [500, 304] on div "GENERAL CONSULTATION (PER VISIT)" at bounding box center [478, 291] width 194 height 39
type input "2000"
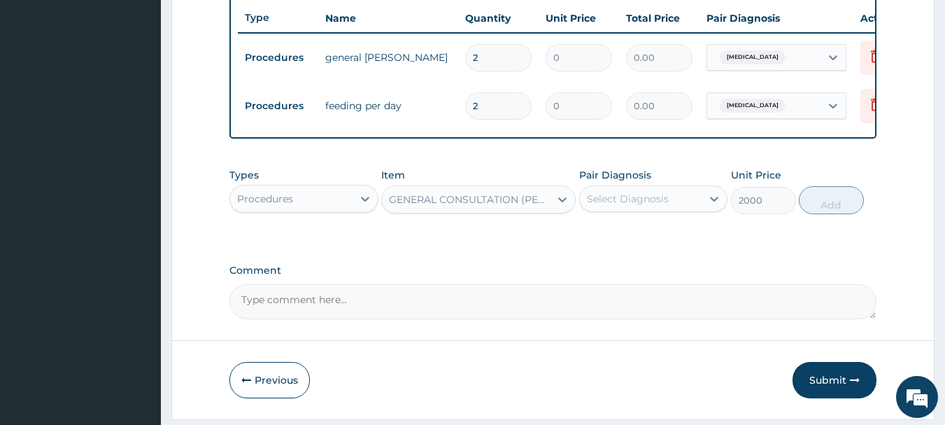
click at [701, 205] on div "Select Diagnosis" at bounding box center [641, 198] width 122 height 22
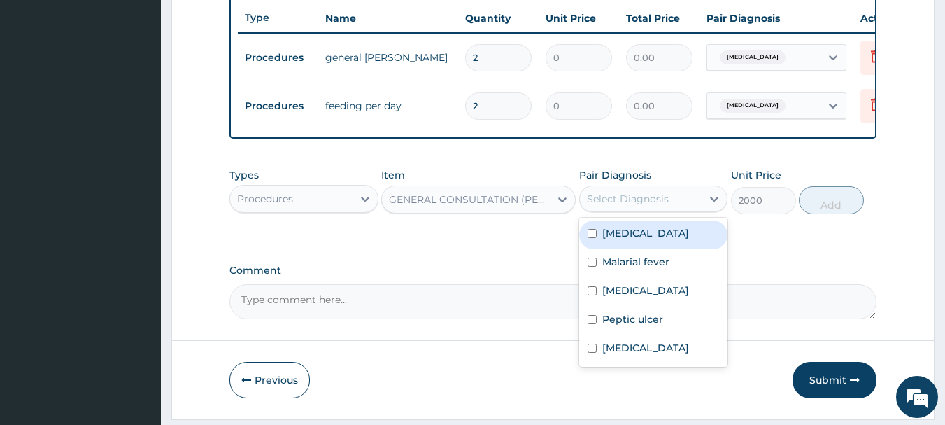
click at [652, 240] on label "[MEDICAL_DATA]" at bounding box center [645, 233] width 87 height 14
checkbox input "true"
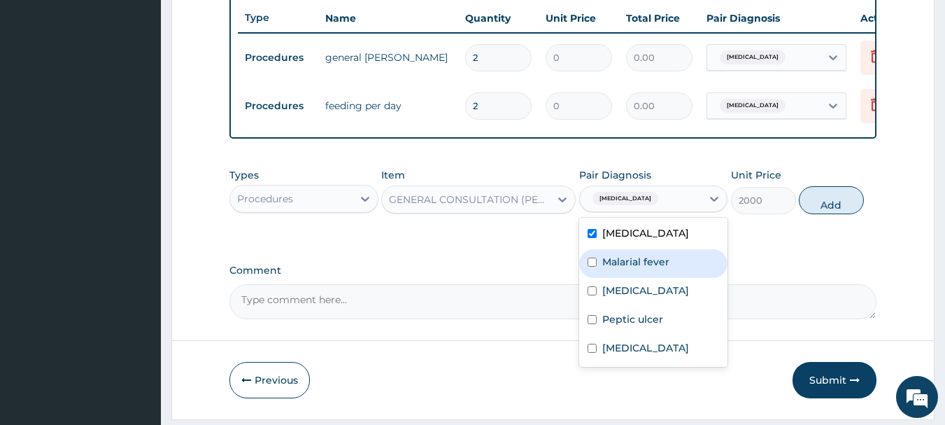
click at [649, 277] on div "Malarial fever" at bounding box center [653, 263] width 149 height 29
checkbox input "true"
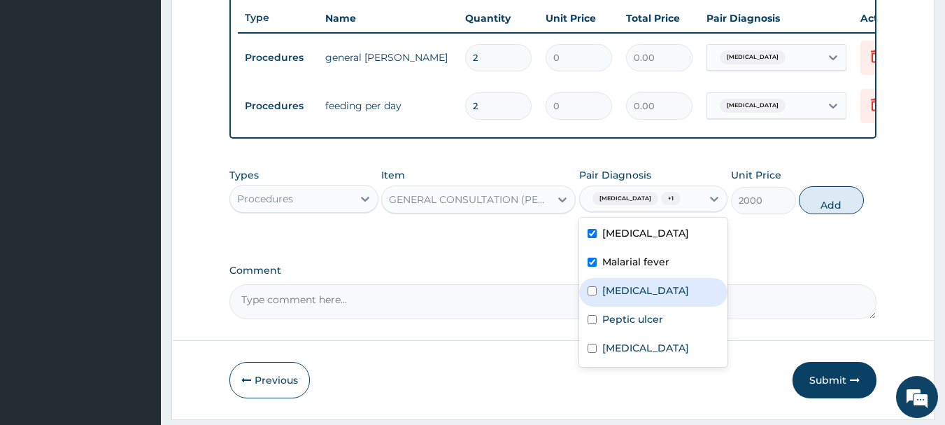
click at [649, 295] on label "[MEDICAL_DATA]" at bounding box center [645, 290] width 87 height 14
checkbox input "true"
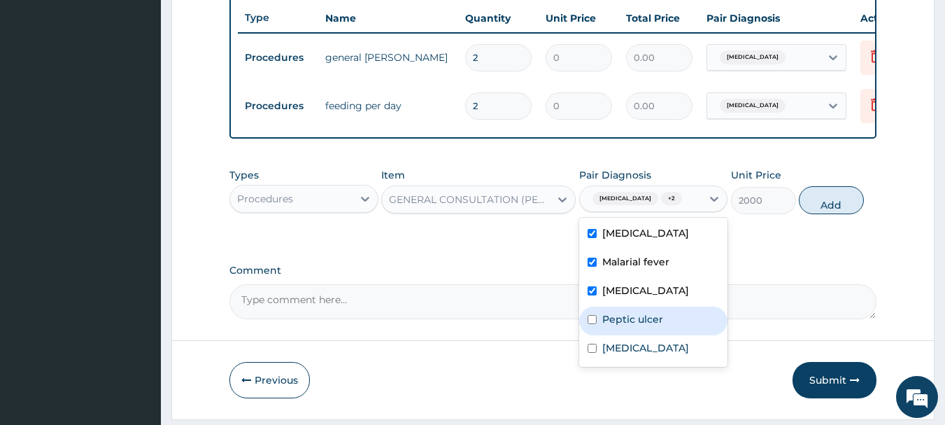
click at [643, 326] on label "Peptic ulcer" at bounding box center [632, 319] width 61 height 14
checkbox input "true"
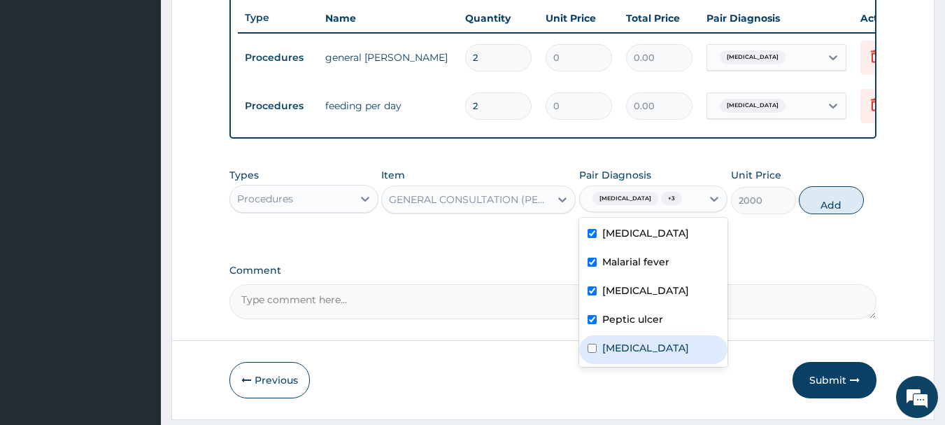
click at [640, 364] on div "[MEDICAL_DATA]" at bounding box center [653, 349] width 149 height 29
checkbox input "true"
click at [826, 214] on button "Add" at bounding box center [831, 200] width 65 height 28
type input "0"
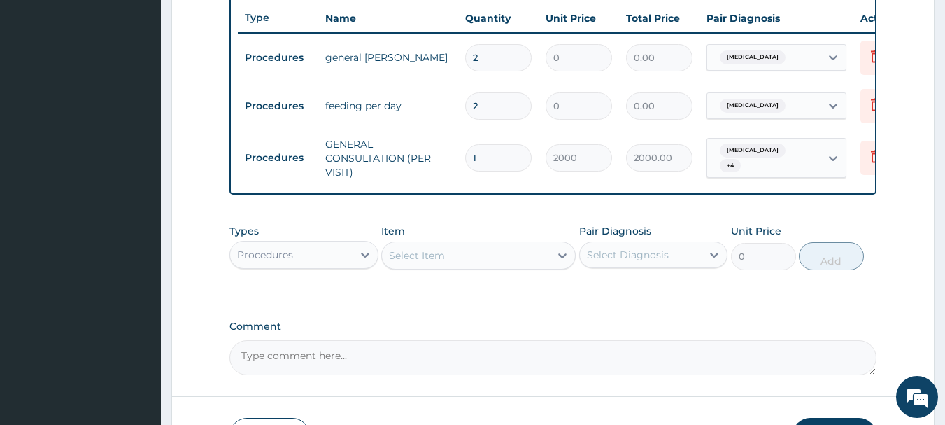
click at [500, 267] on div "Select Item" at bounding box center [466, 255] width 168 height 22
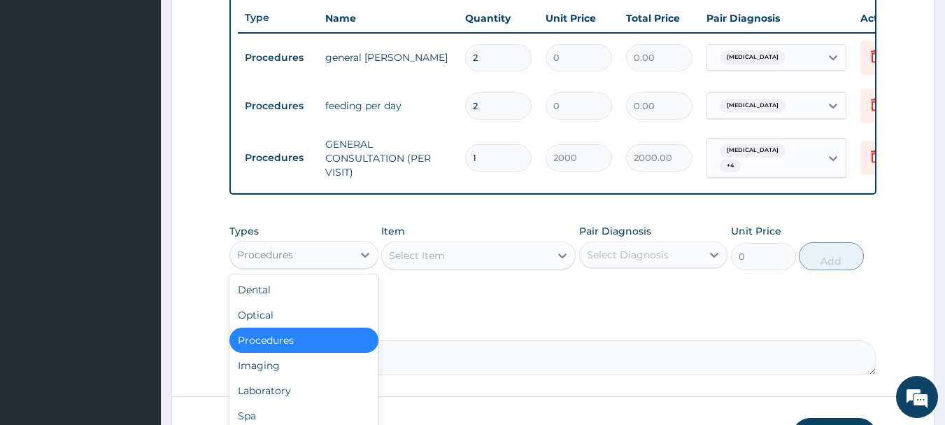
click at [304, 260] on div "Procedures" at bounding box center [291, 254] width 122 height 22
click at [269, 397] on div "Laboratory" at bounding box center [303, 390] width 149 height 25
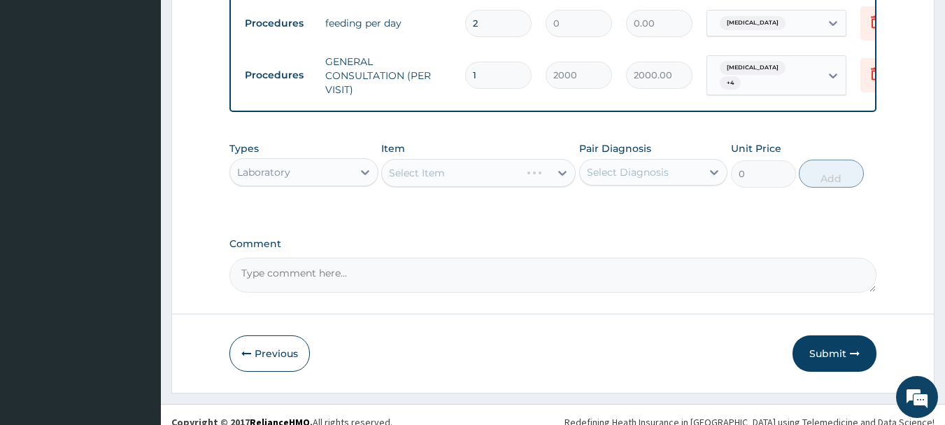
scroll to position [695, 0]
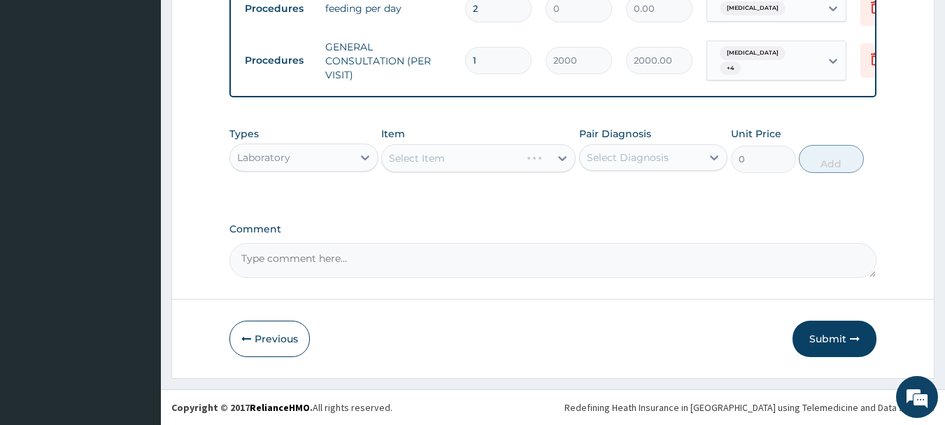
click at [528, 158] on div "Select Item" at bounding box center [478, 158] width 194 height 28
click at [555, 159] on div "Select Item" at bounding box center [478, 158] width 194 height 28
click at [566, 157] on div "Select Item" at bounding box center [478, 158] width 194 height 28
click at [565, 157] on div "Select Item" at bounding box center [478, 158] width 194 height 28
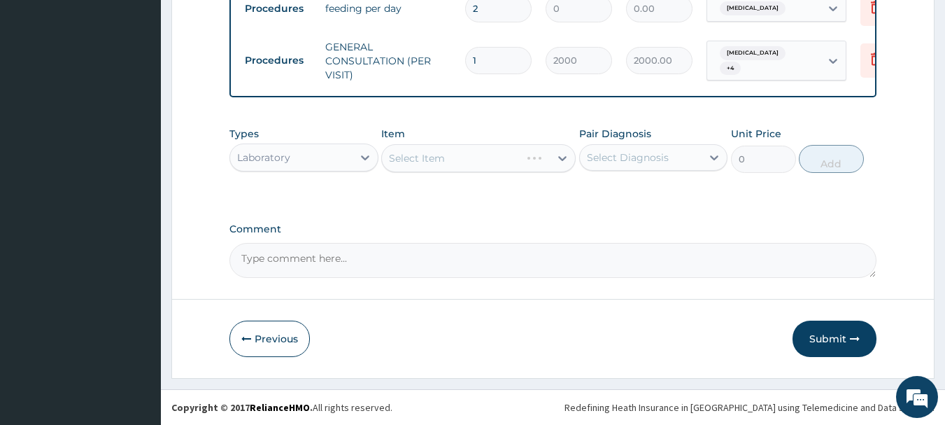
click at [555, 159] on div "Select Item" at bounding box center [478, 158] width 194 height 28
click at [562, 155] on div "Select Item" at bounding box center [478, 158] width 194 height 28
click at [555, 160] on div "Select Item" at bounding box center [478, 158] width 194 height 28
click at [566, 155] on div "Select Item" at bounding box center [478, 158] width 194 height 28
click at [530, 162] on div "Select Item" at bounding box center [478, 158] width 194 height 28
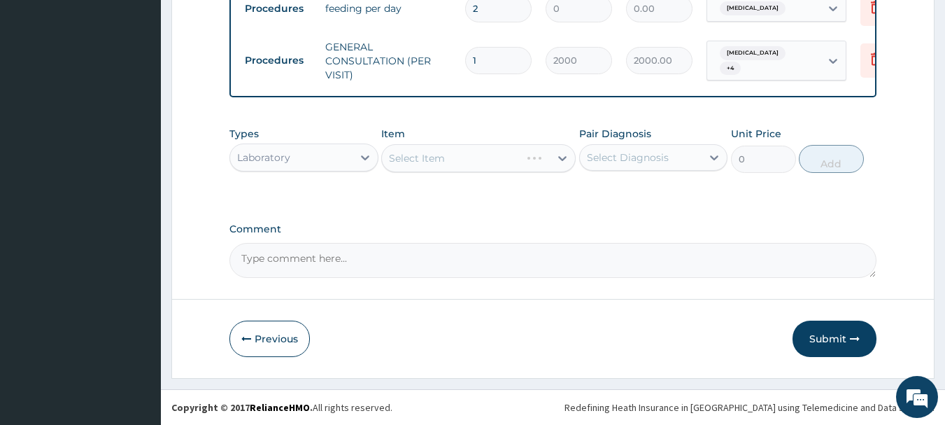
click at [530, 162] on div "Select Item" at bounding box center [478, 158] width 194 height 28
click at [563, 160] on div "Select Item" at bounding box center [478, 158] width 194 height 28
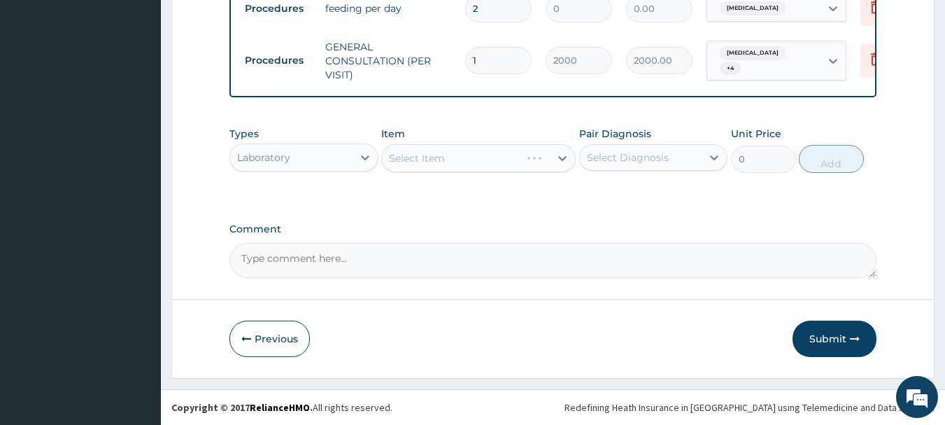
click at [553, 162] on div "Select Item" at bounding box center [478, 158] width 194 height 28
click at [551, 162] on div "Select Item" at bounding box center [478, 158] width 194 height 28
click at [557, 158] on div "Select Item" at bounding box center [478, 158] width 194 height 28
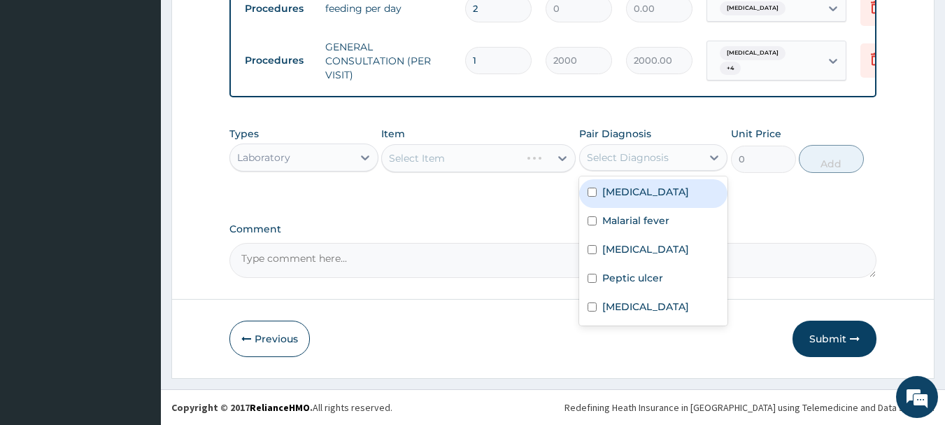
click at [651, 160] on div "Select Diagnosis" at bounding box center [628, 157] width 82 height 14
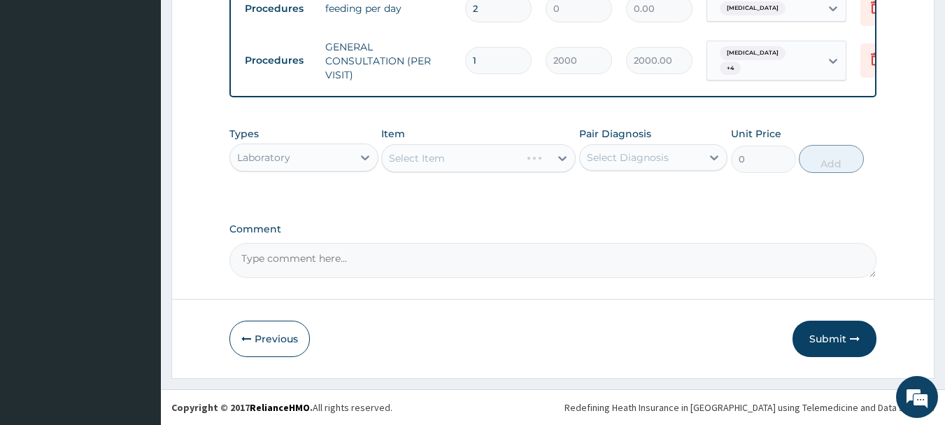
click at [551, 155] on div "Select Item" at bounding box center [478, 158] width 194 height 28
click at [539, 160] on div "Select Item" at bounding box center [478, 158] width 194 height 28
click at [537, 161] on div "Select Item" at bounding box center [478, 158] width 194 height 28
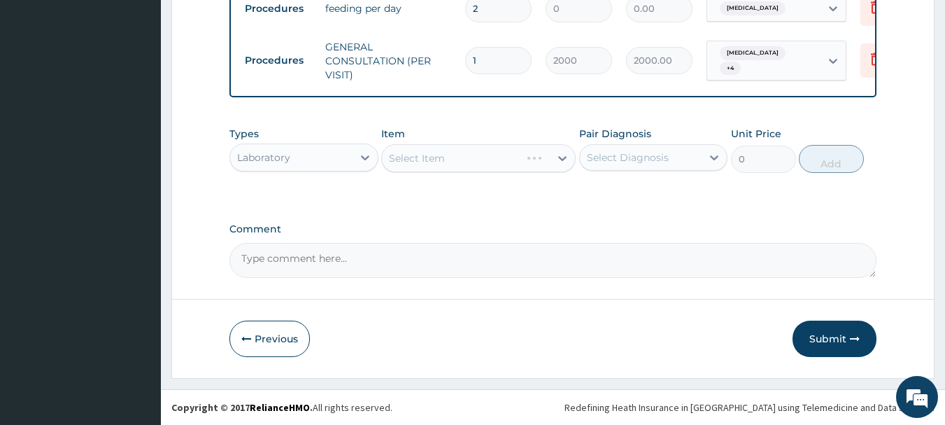
click at [537, 161] on div "Select Item" at bounding box center [478, 158] width 194 height 28
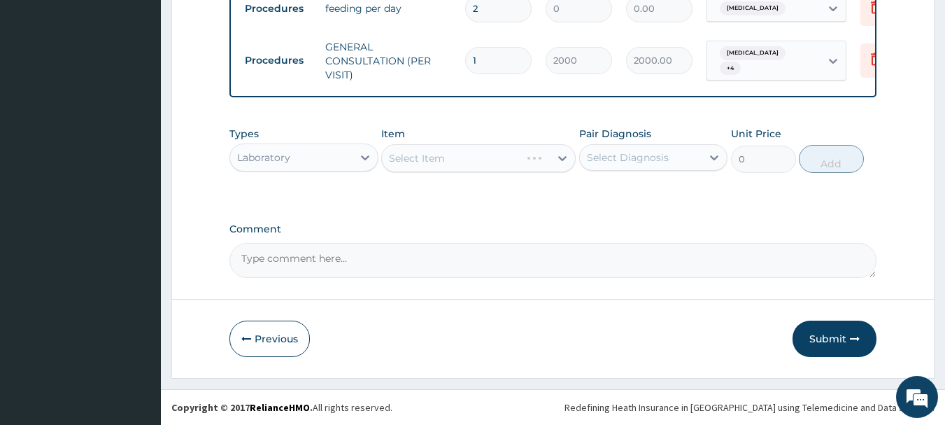
click at [537, 161] on div "Select Item" at bounding box center [478, 158] width 194 height 28
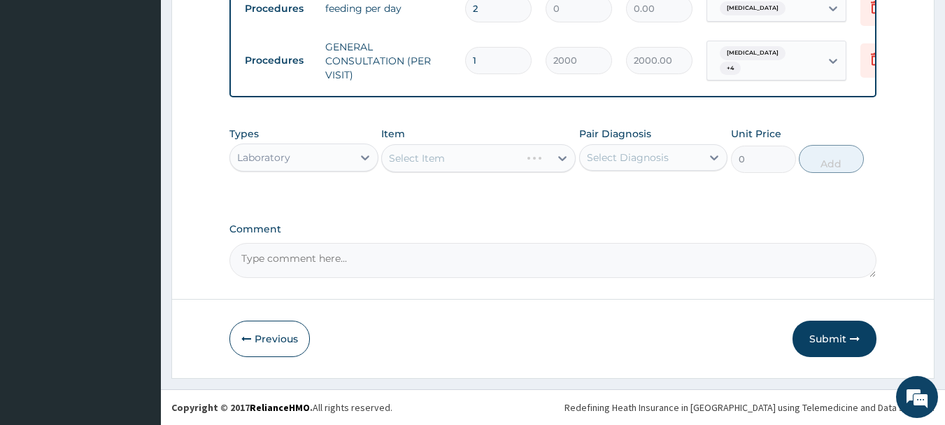
click at [537, 161] on div "Select Item" at bounding box center [478, 158] width 194 height 28
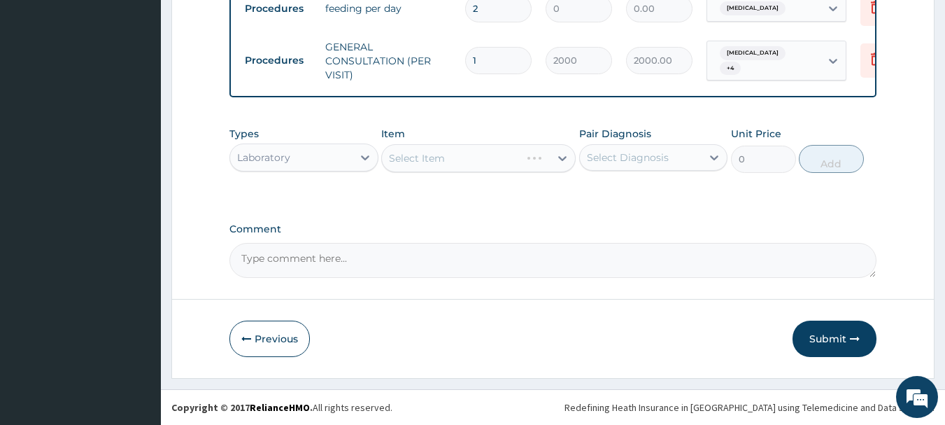
click at [537, 161] on div "Select Item" at bounding box center [478, 158] width 194 height 28
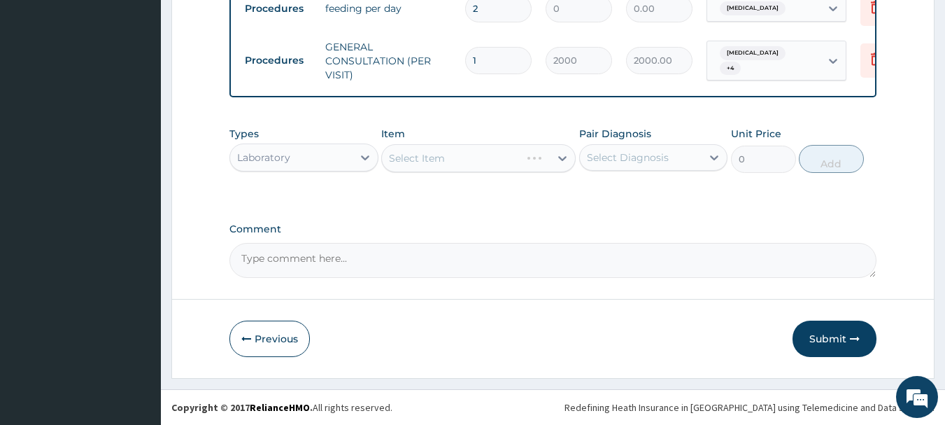
click at [537, 161] on div "Select Item" at bounding box center [478, 158] width 194 height 28
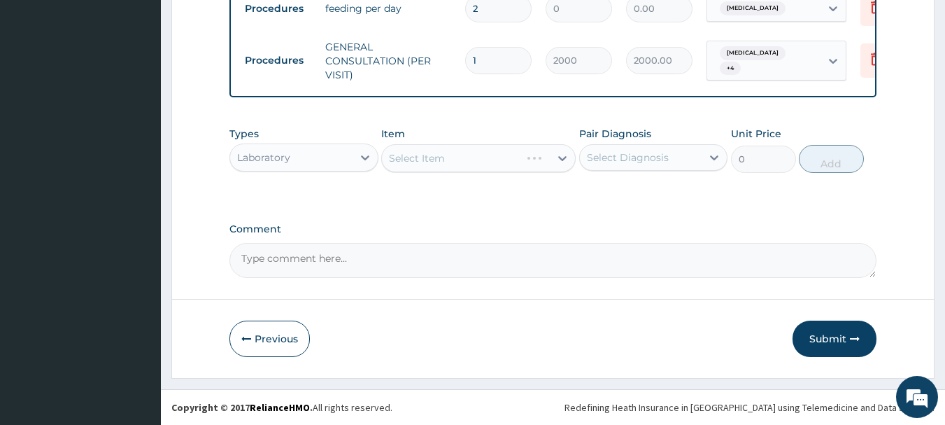
click at [537, 161] on div "Select Item" at bounding box center [478, 158] width 194 height 28
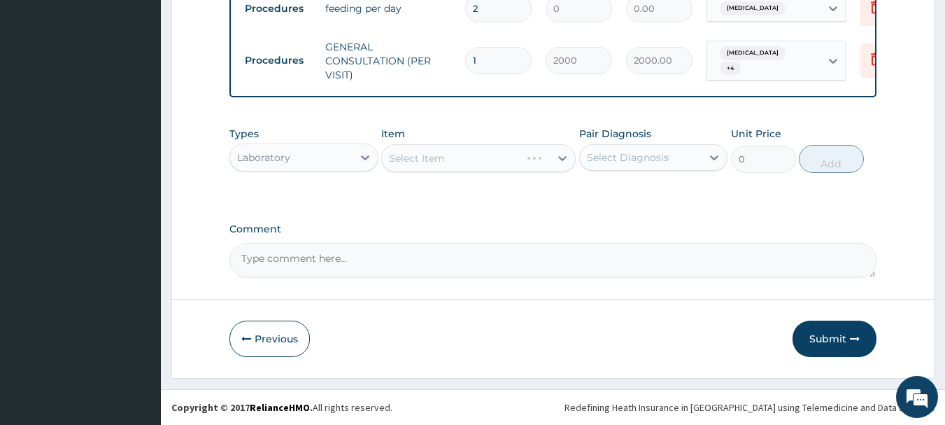
click at [537, 161] on div "Select Item" at bounding box center [478, 158] width 194 height 28
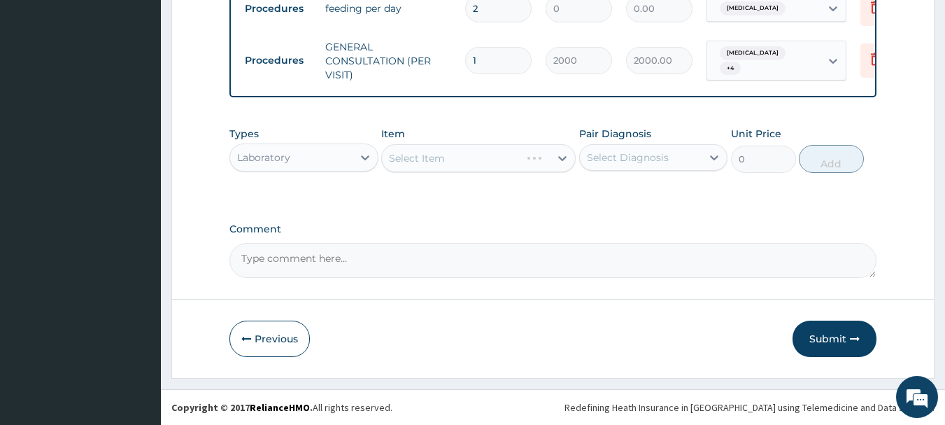
click at [537, 161] on div "Select Item" at bounding box center [478, 158] width 194 height 28
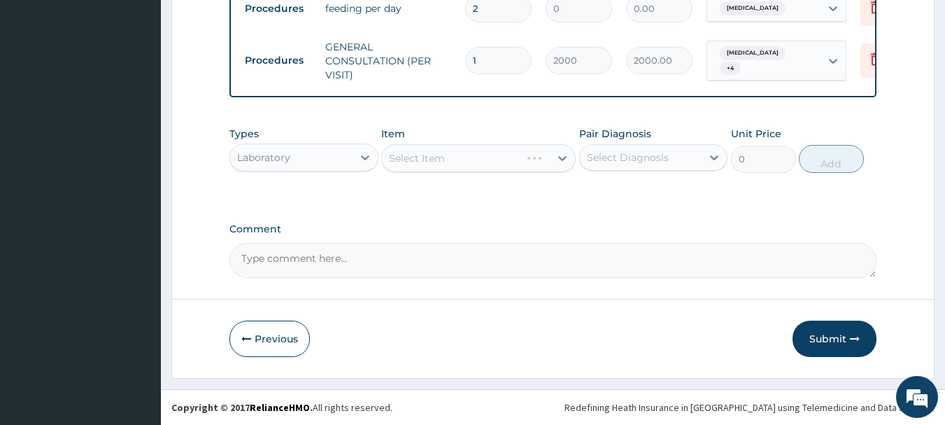
click at [537, 161] on div "Select Item" at bounding box center [478, 158] width 194 height 28
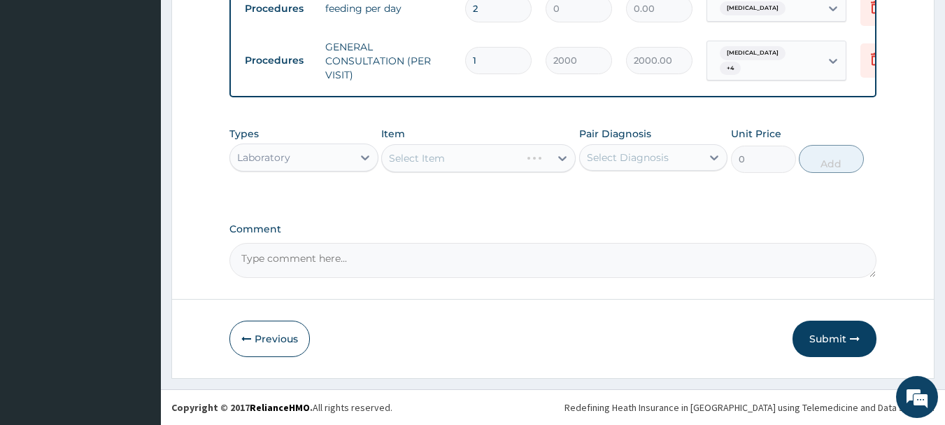
click at [537, 161] on div "Select Item" at bounding box center [478, 158] width 194 height 28
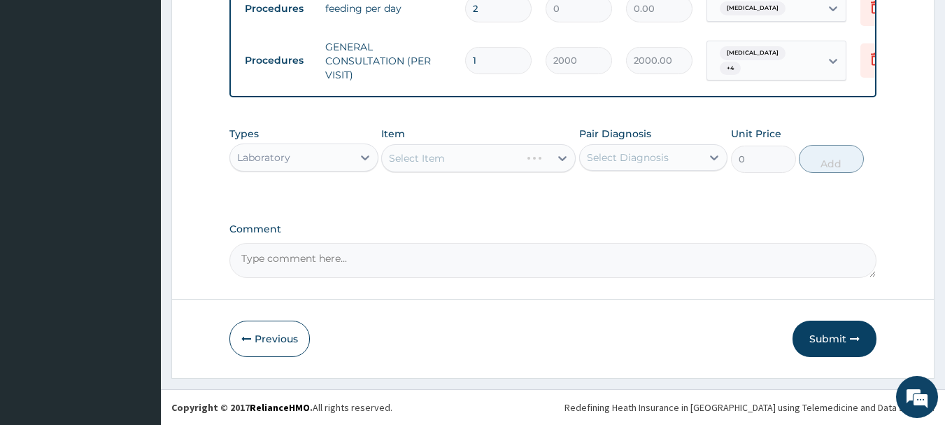
click at [537, 161] on div "Select Item" at bounding box center [478, 158] width 194 height 28
click at [536, 161] on div "Select Item" at bounding box center [478, 158] width 194 height 28
click at [346, 152] on div "Laboratory" at bounding box center [291, 157] width 122 height 22
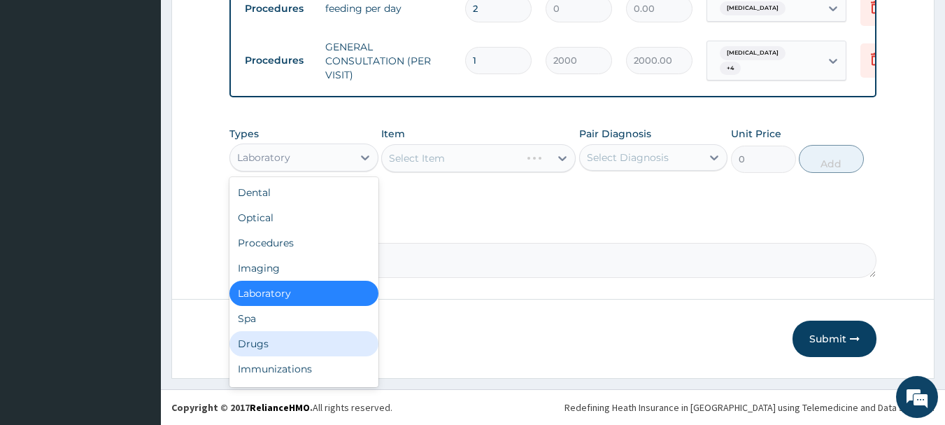
click at [258, 346] on div "Drugs" at bounding box center [303, 343] width 149 height 25
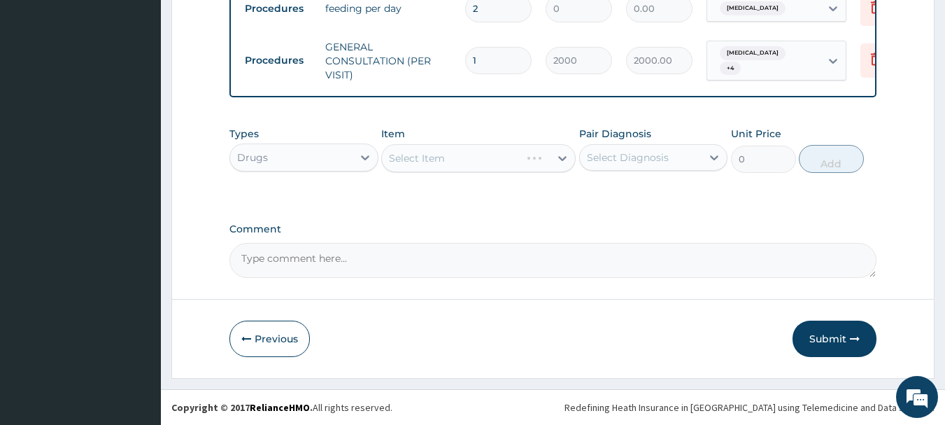
click at [520, 156] on div "Select Item" at bounding box center [478, 158] width 194 height 28
click at [558, 162] on div "Select Item" at bounding box center [478, 158] width 194 height 28
click at [558, 155] on div "Select Item" at bounding box center [478, 158] width 194 height 28
click at [556, 161] on div "Select Item" at bounding box center [478, 158] width 194 height 28
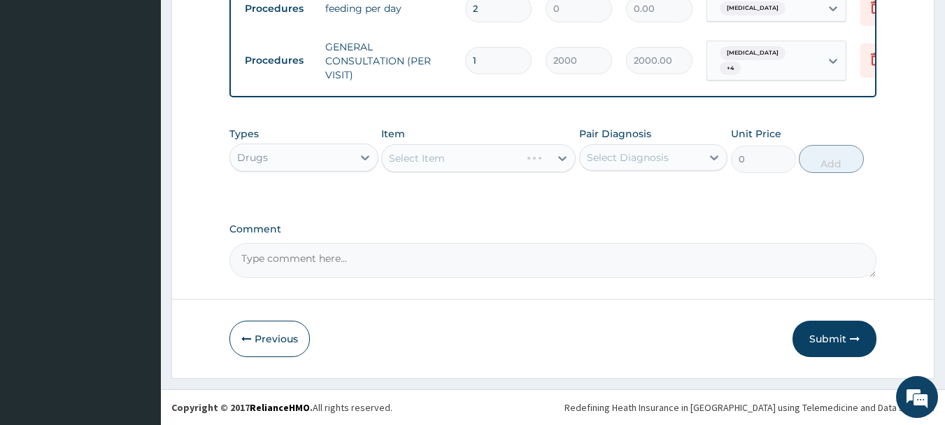
click at [556, 161] on div "Select Item" at bounding box center [478, 158] width 194 height 28
